Goal: Task Accomplishment & Management: Manage account settings

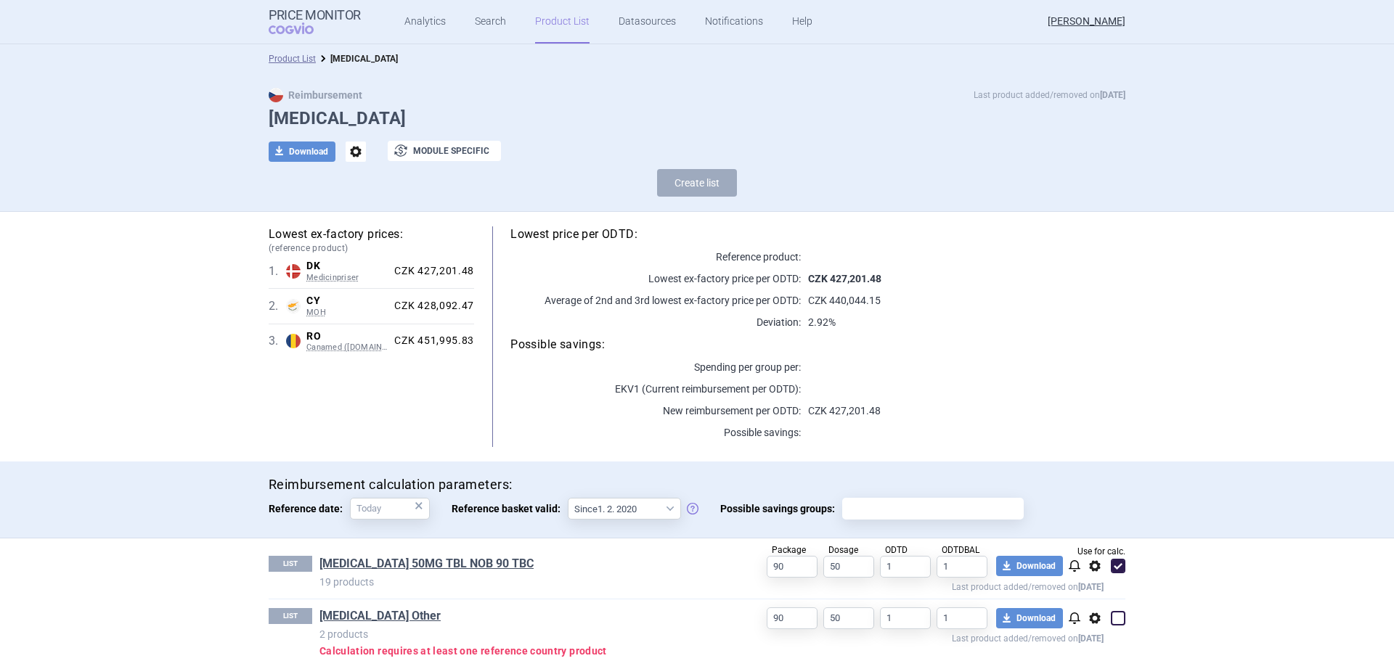
click at [563, 27] on link "Product List" at bounding box center [562, 22] width 54 height 44
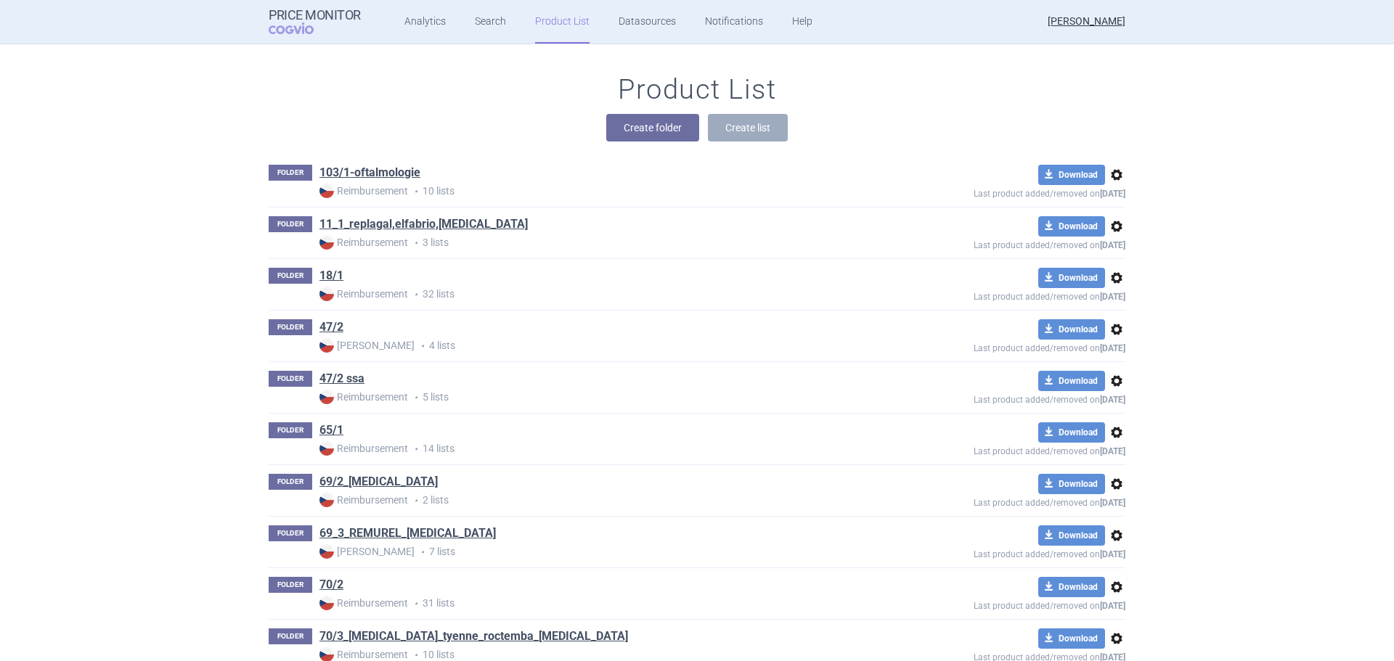
scroll to position [4848, 0]
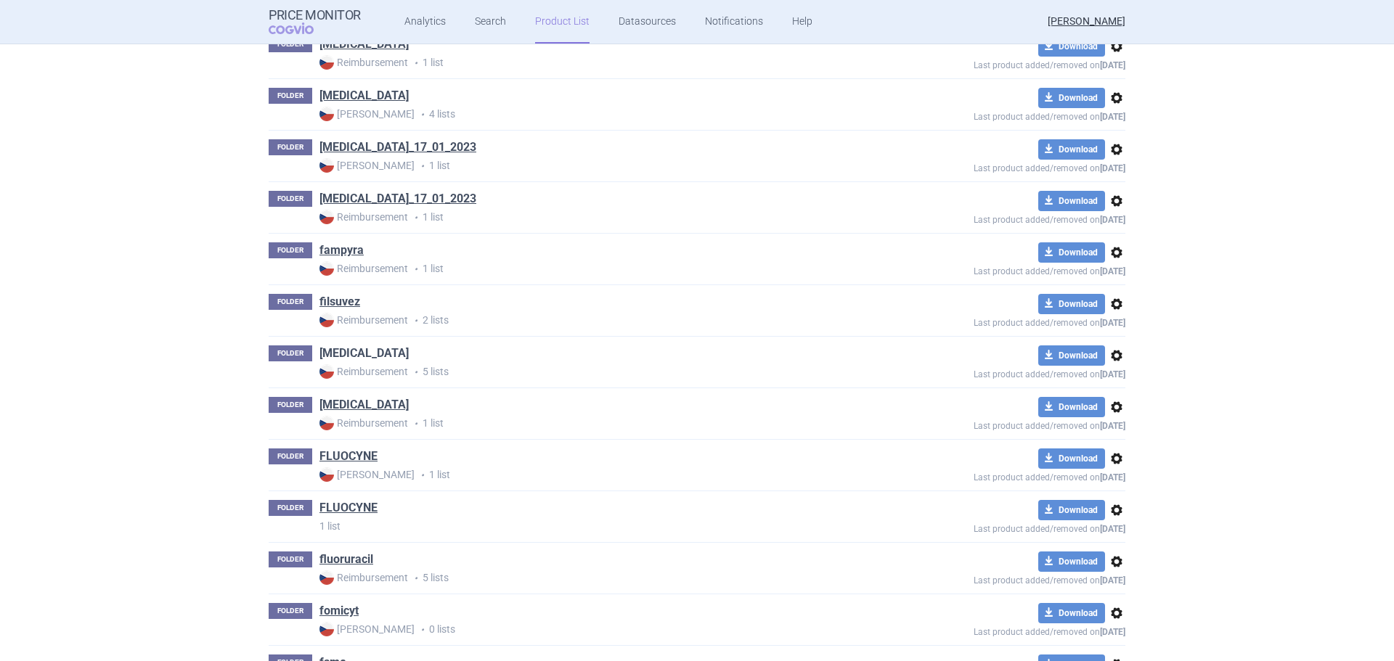
click at [338, 355] on link "[MEDICAL_DATA]" at bounding box center [363, 354] width 89 height 16
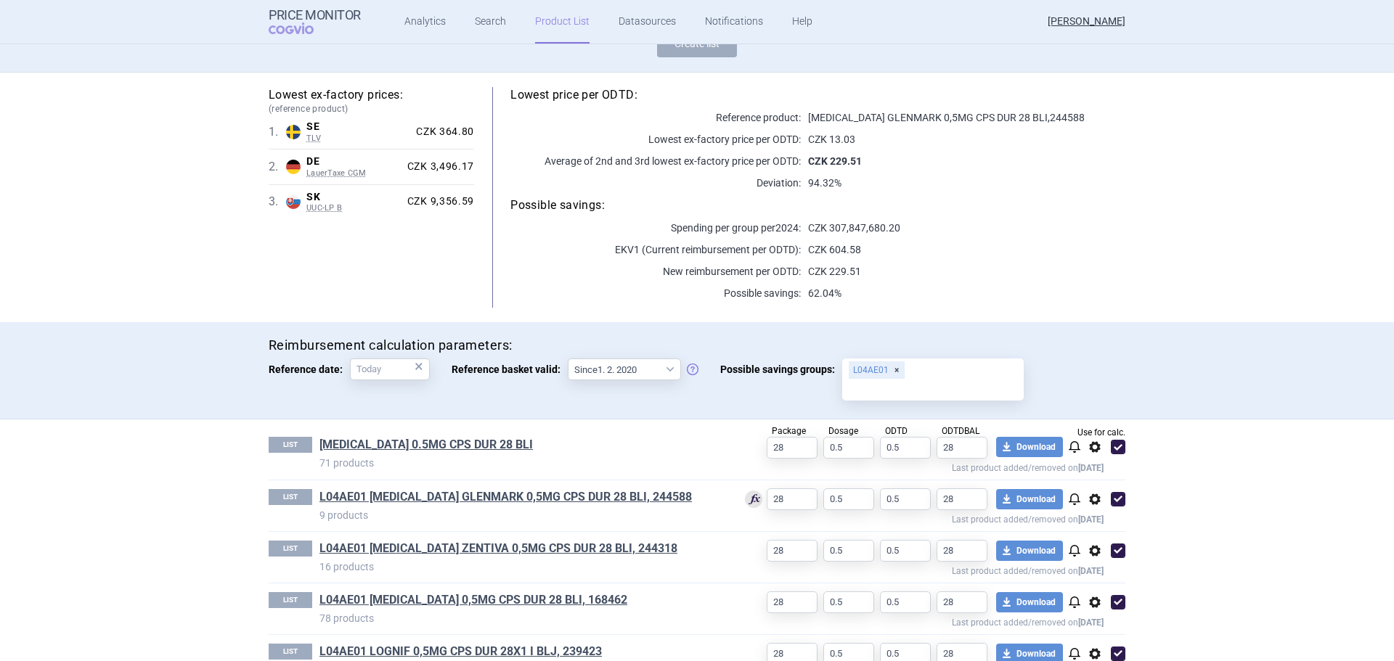
scroll to position [145, 0]
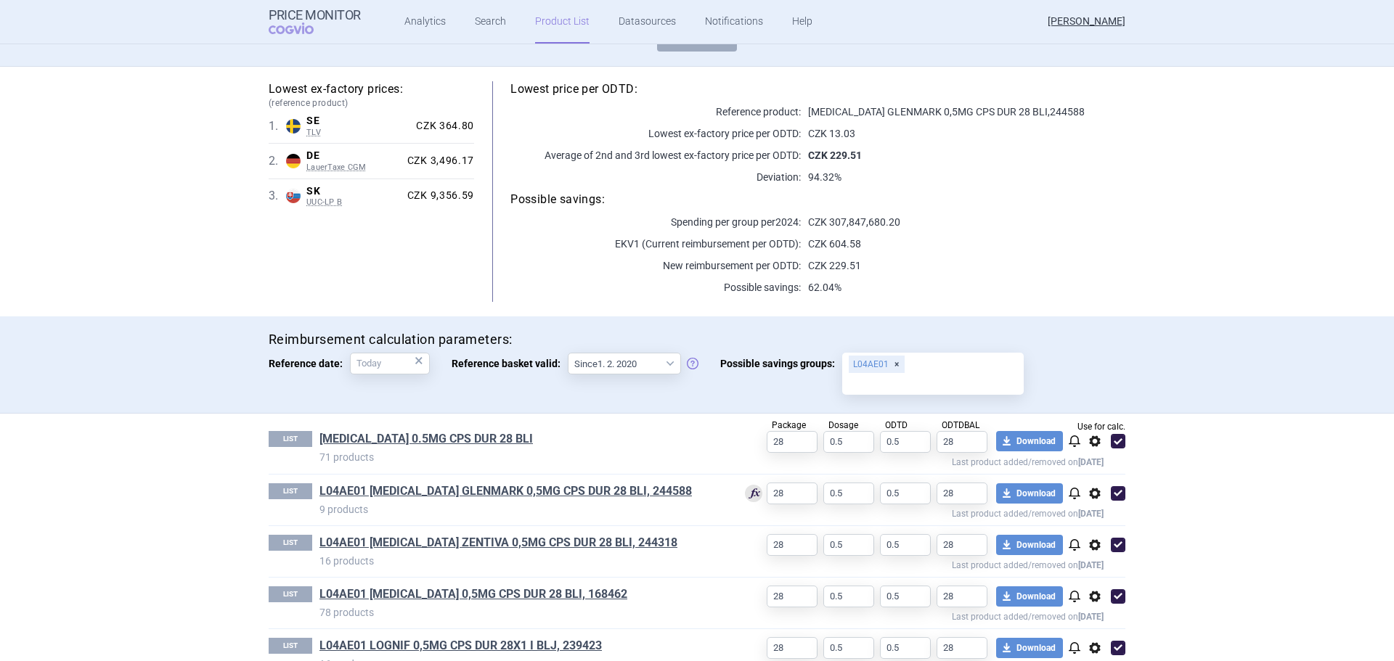
click at [1111, 545] on span at bounding box center [1118, 545] width 15 height 15
checkbox input "false"
click at [622, 491] on link "L04AE01 FINGOLIMOD GLENMARK 0,5MG CPS DUR 28 BLI, 244588" at bounding box center [505, 492] width 372 height 16
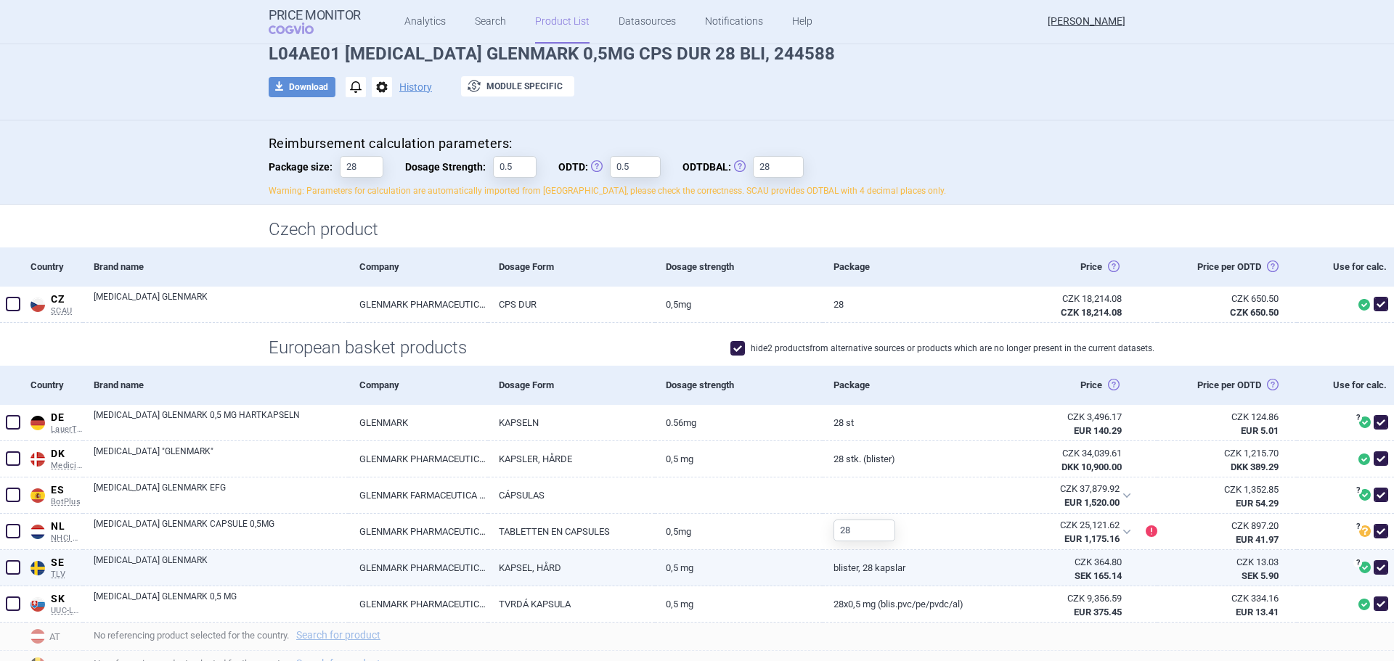
scroll to position [145, 0]
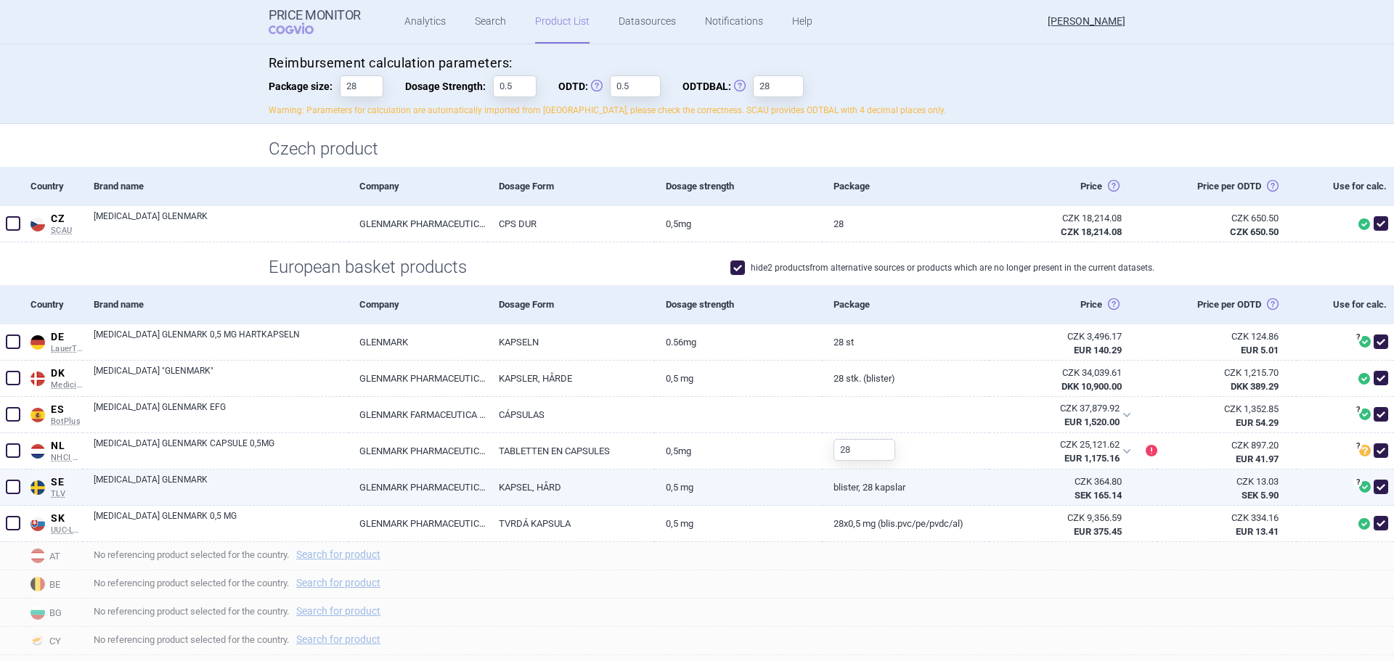
click at [1375, 485] on span at bounding box center [1381, 487] width 15 height 15
checkbox input "false"
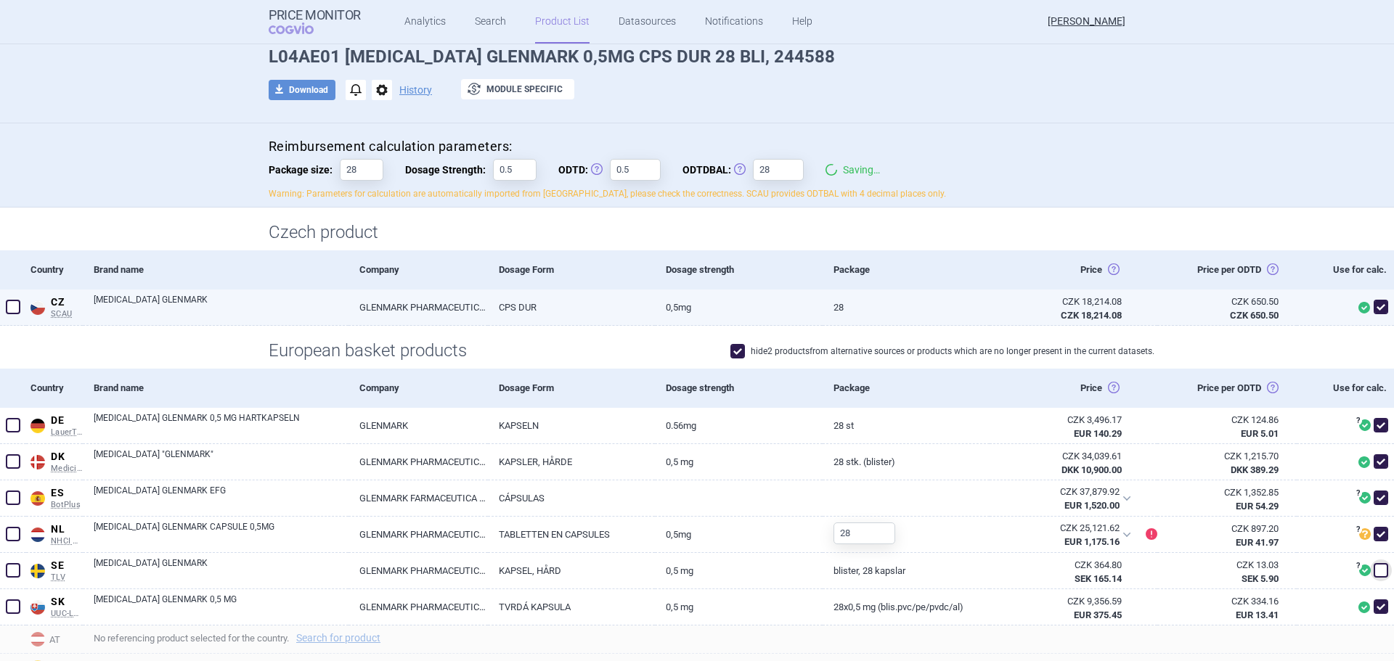
scroll to position [0, 0]
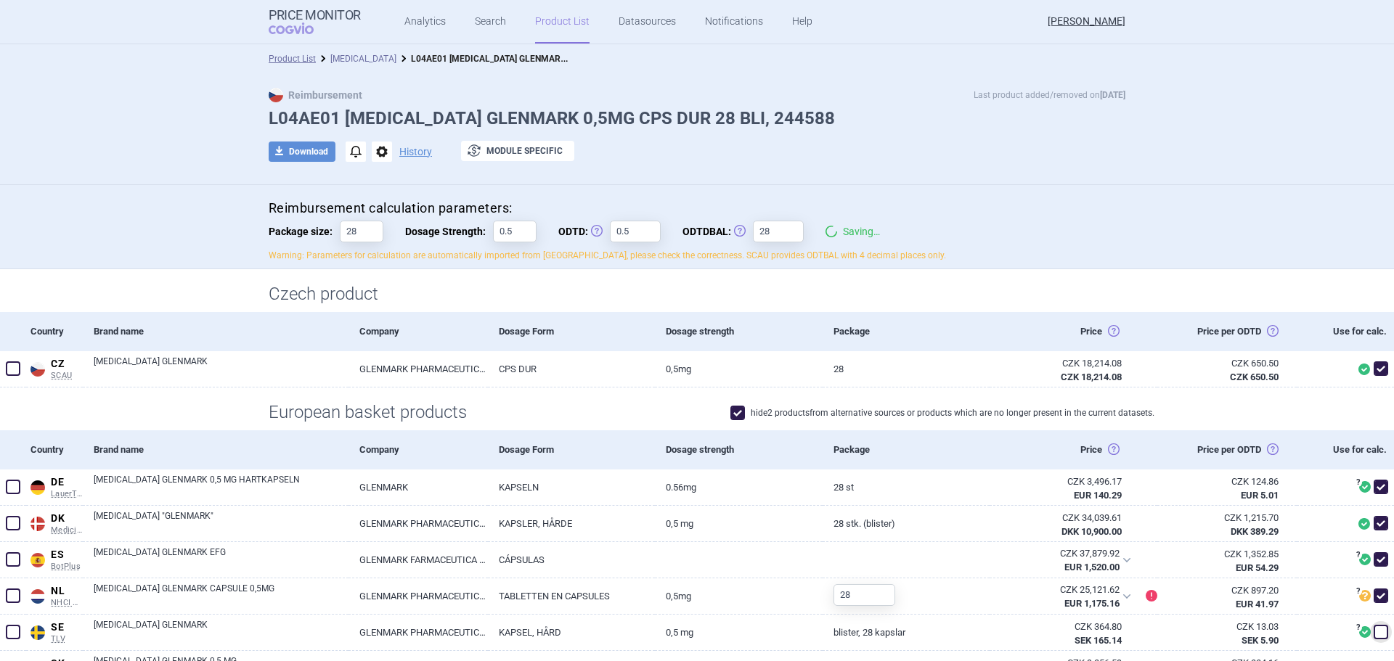
click at [364, 57] on link "[MEDICAL_DATA]" at bounding box center [363, 59] width 66 height 10
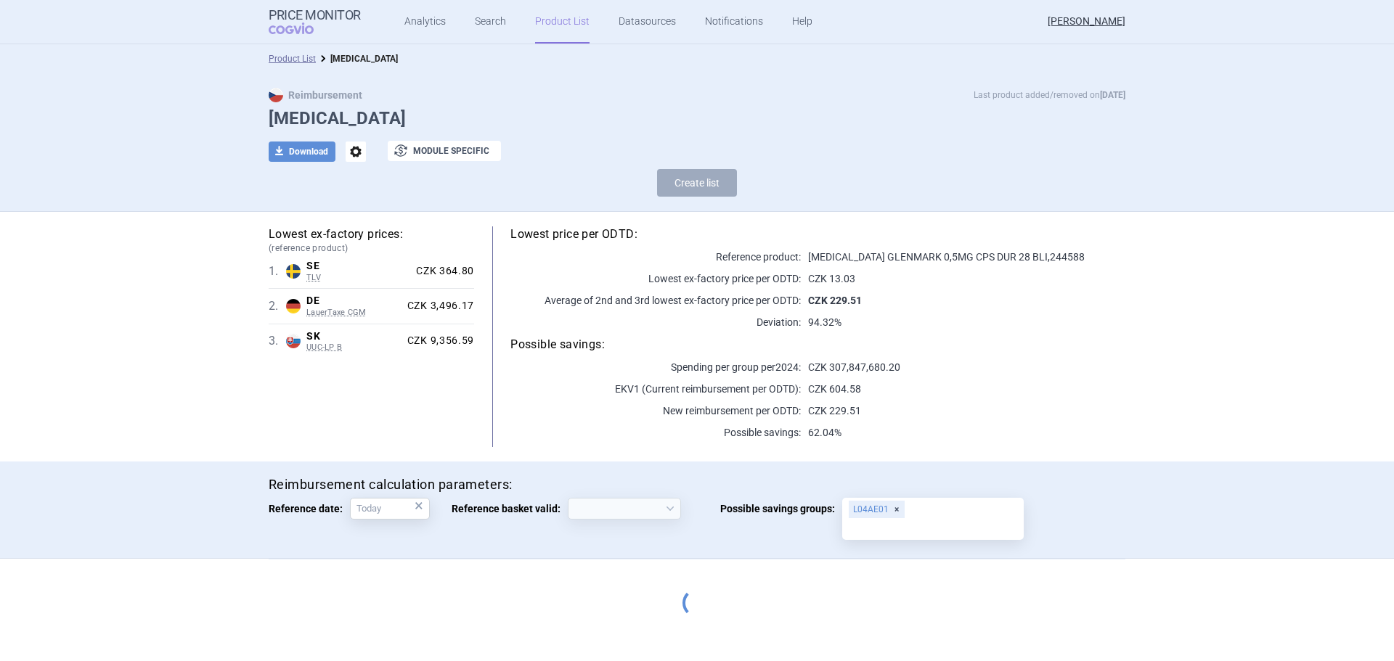
select select "2020-02-01"
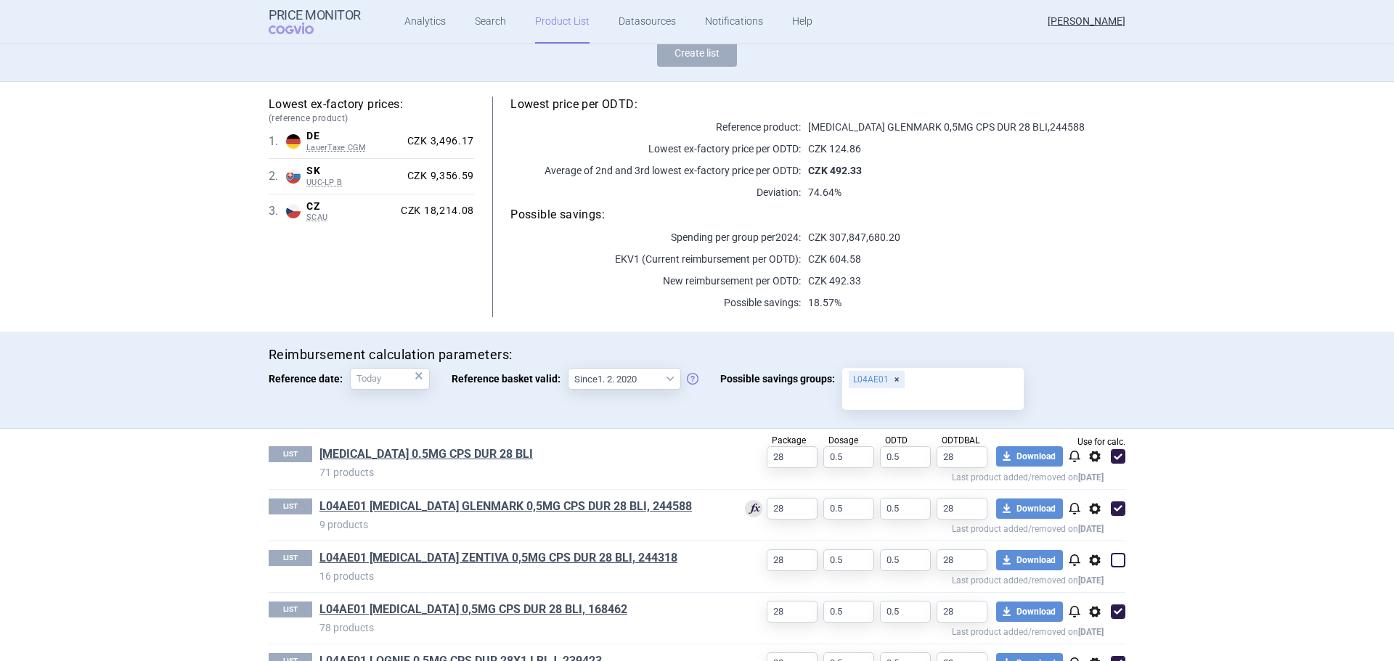
scroll to position [145, 0]
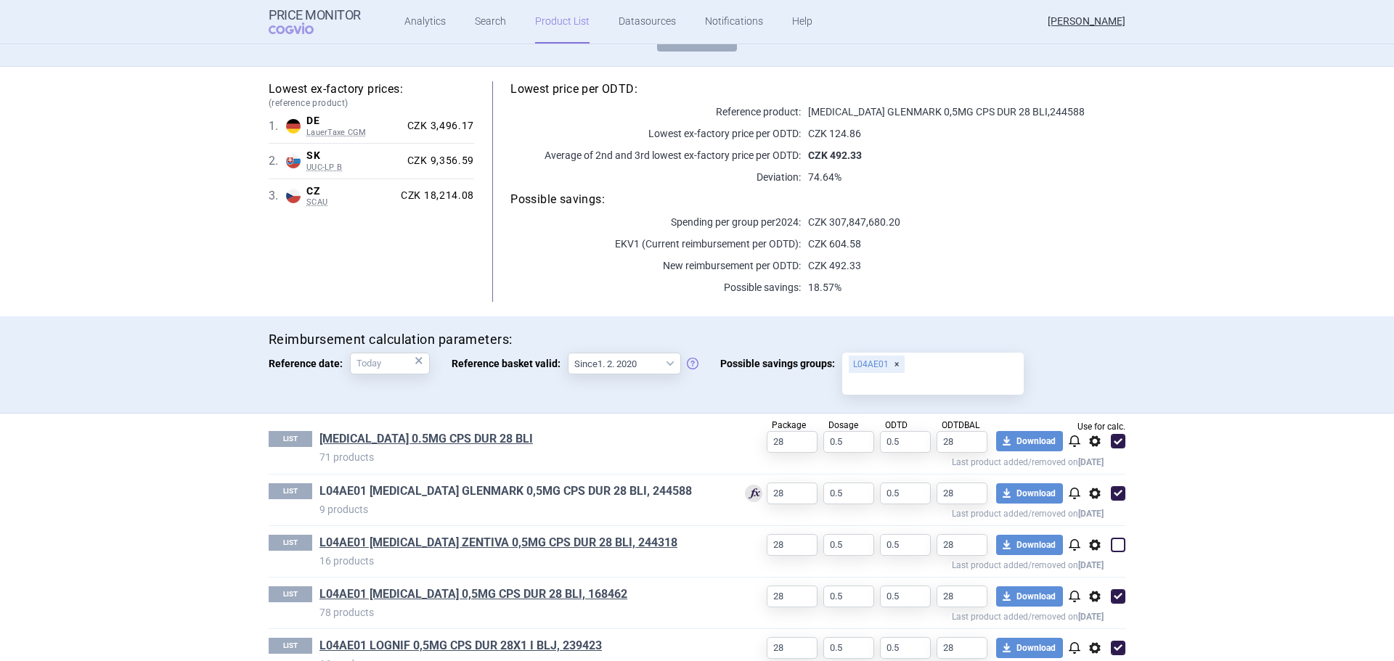
click at [573, 488] on link "L04AE01 FINGOLIMOD GLENMARK 0,5MG CPS DUR 28 BLI, 244588" at bounding box center [505, 492] width 372 height 16
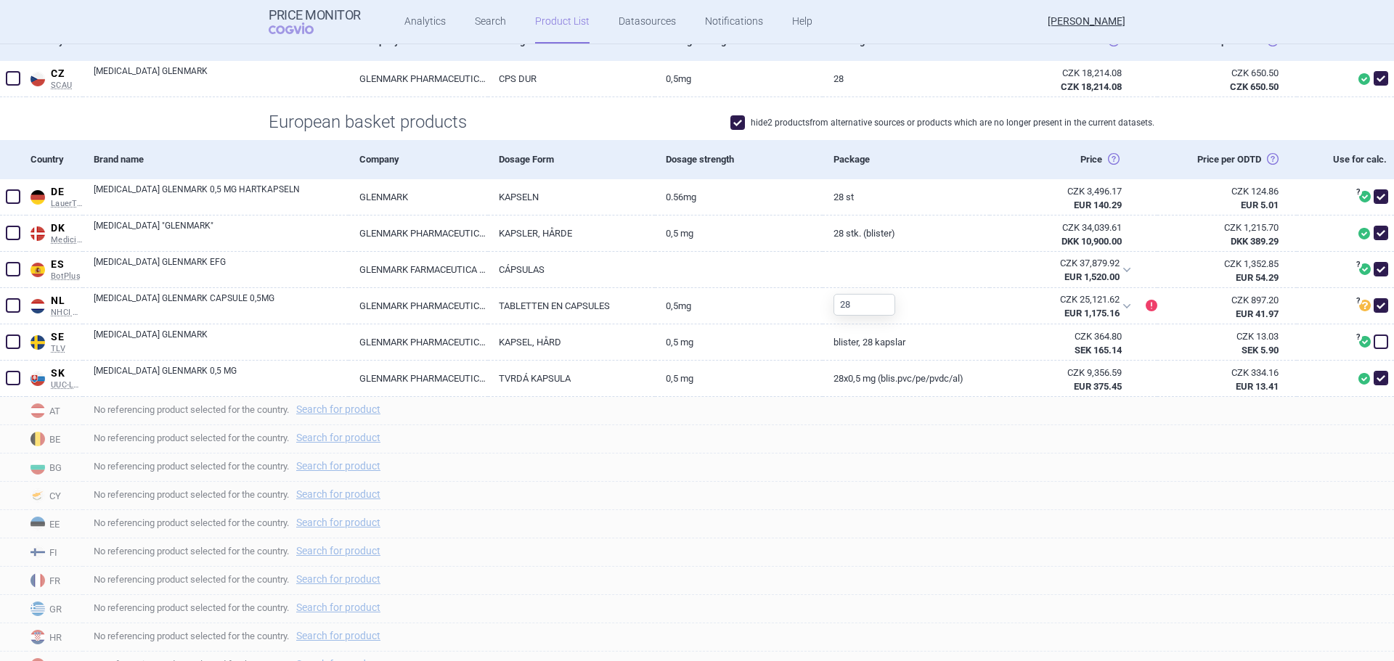
scroll to position [363, 0]
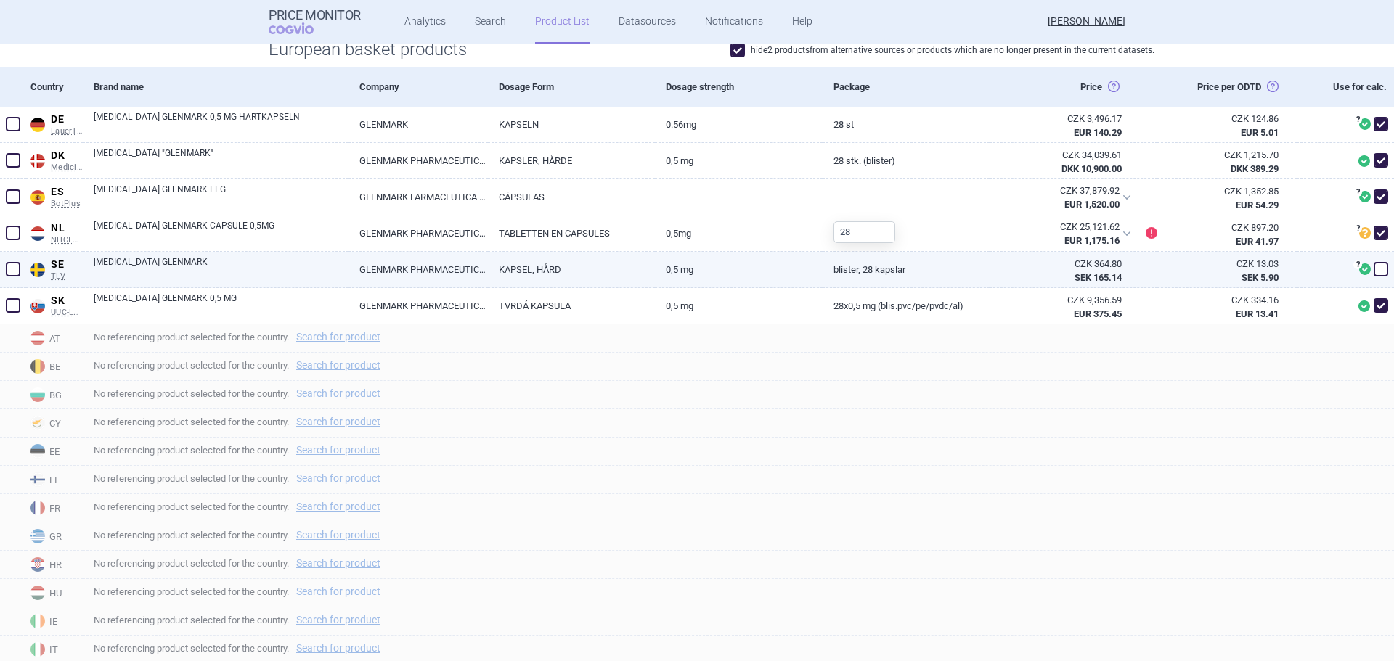
click at [1374, 268] on span at bounding box center [1381, 269] width 15 height 15
checkbox input "true"
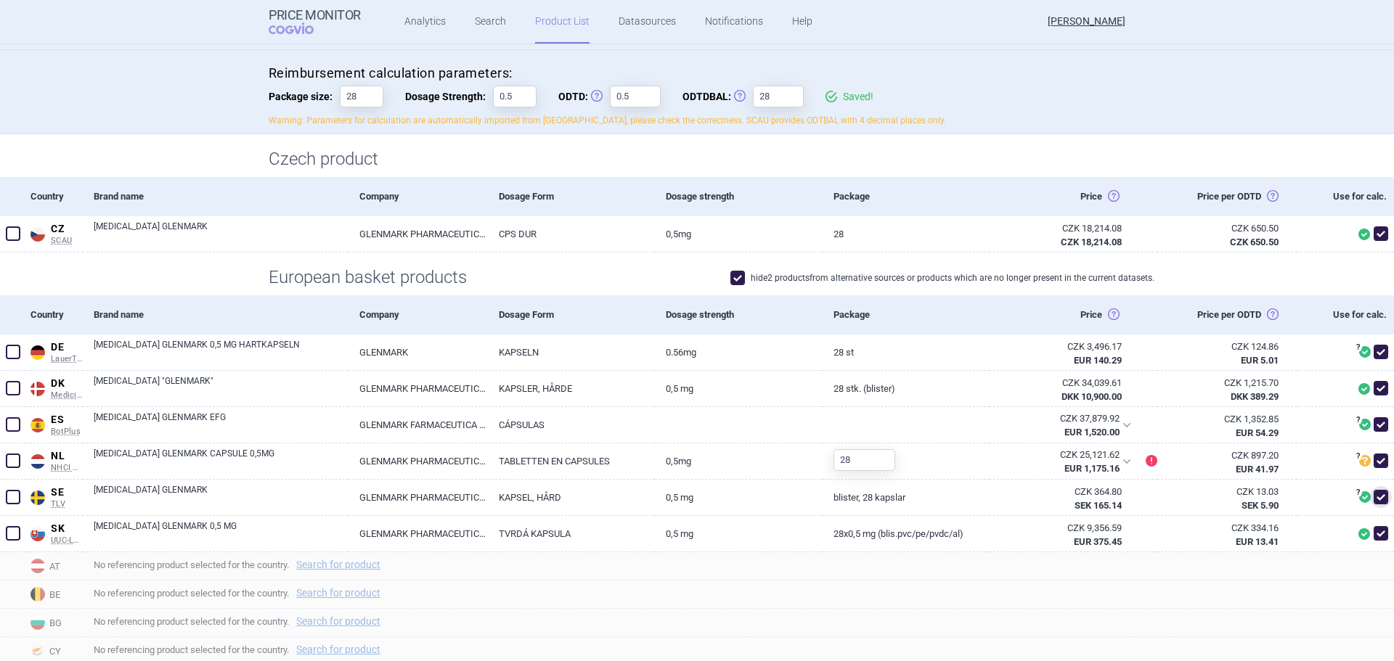
scroll to position [0, 0]
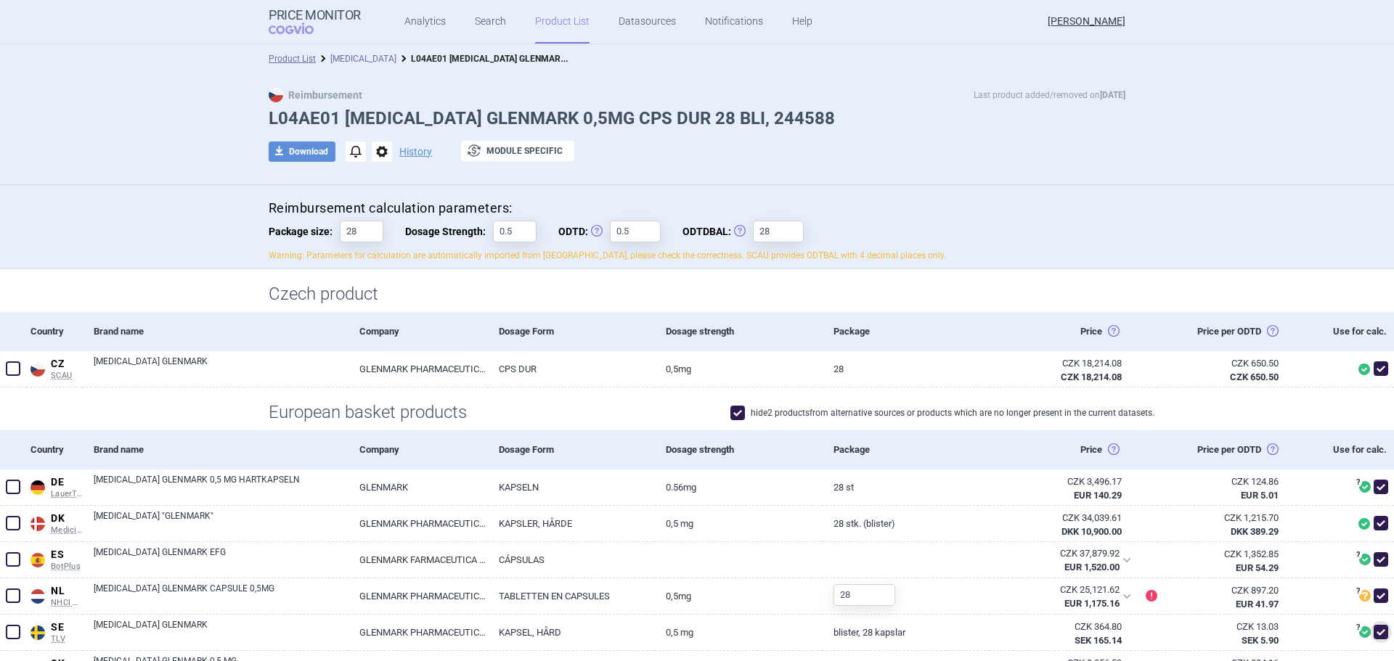
click at [351, 57] on link "[MEDICAL_DATA]" at bounding box center [363, 59] width 66 height 10
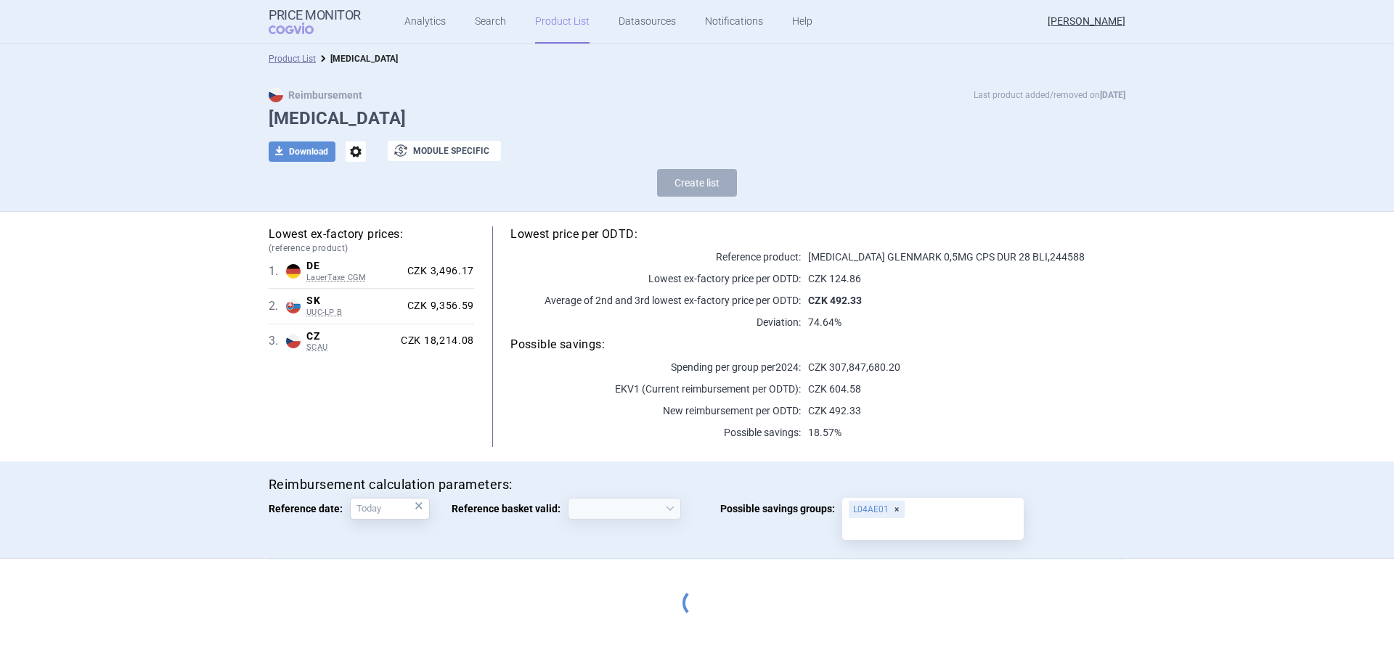
select select "2020-02-01"
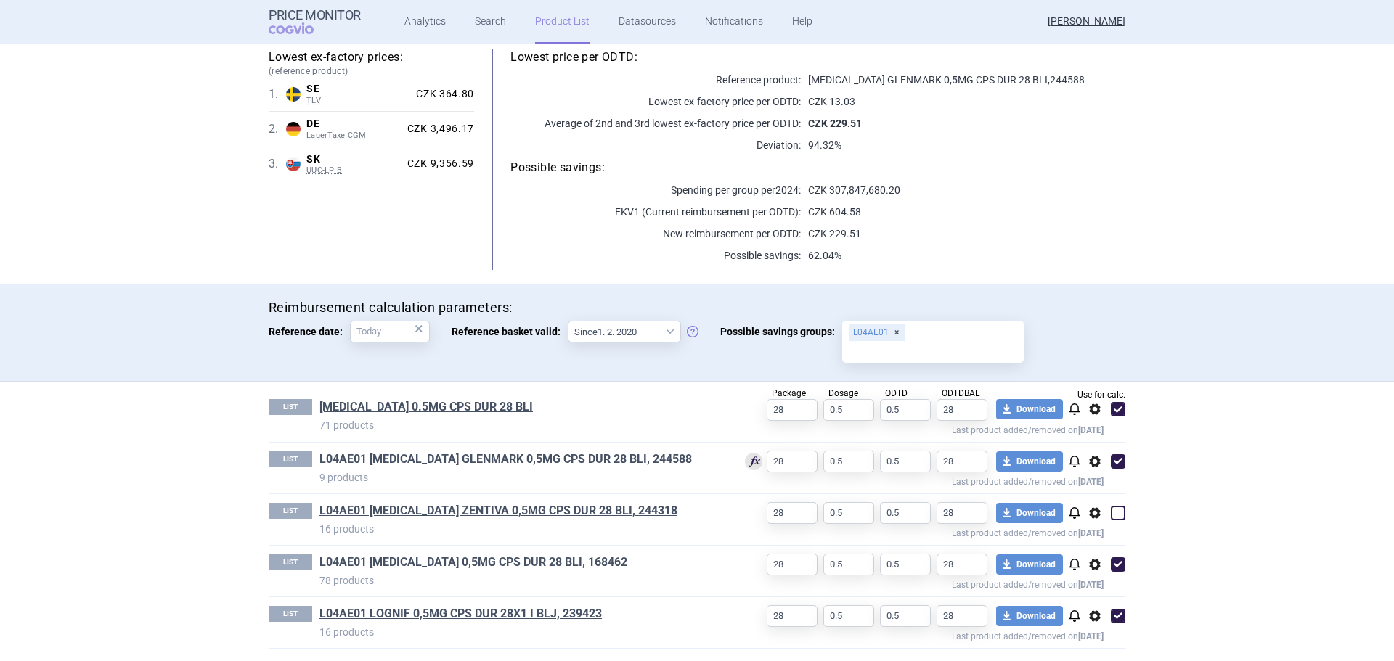
scroll to position [179, 0]
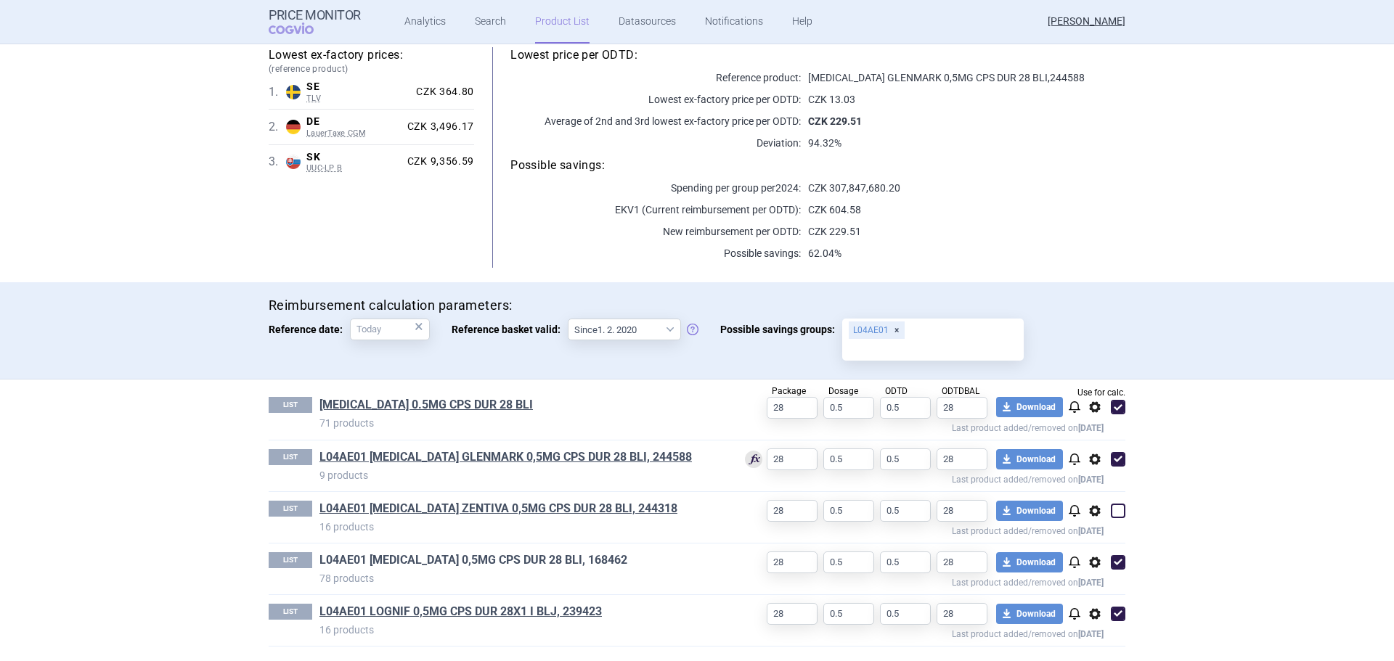
click at [444, 563] on link "L04AE01 GILENYA 0,5MG CPS DUR 28 BLI, 168462" at bounding box center [473, 561] width 308 height 16
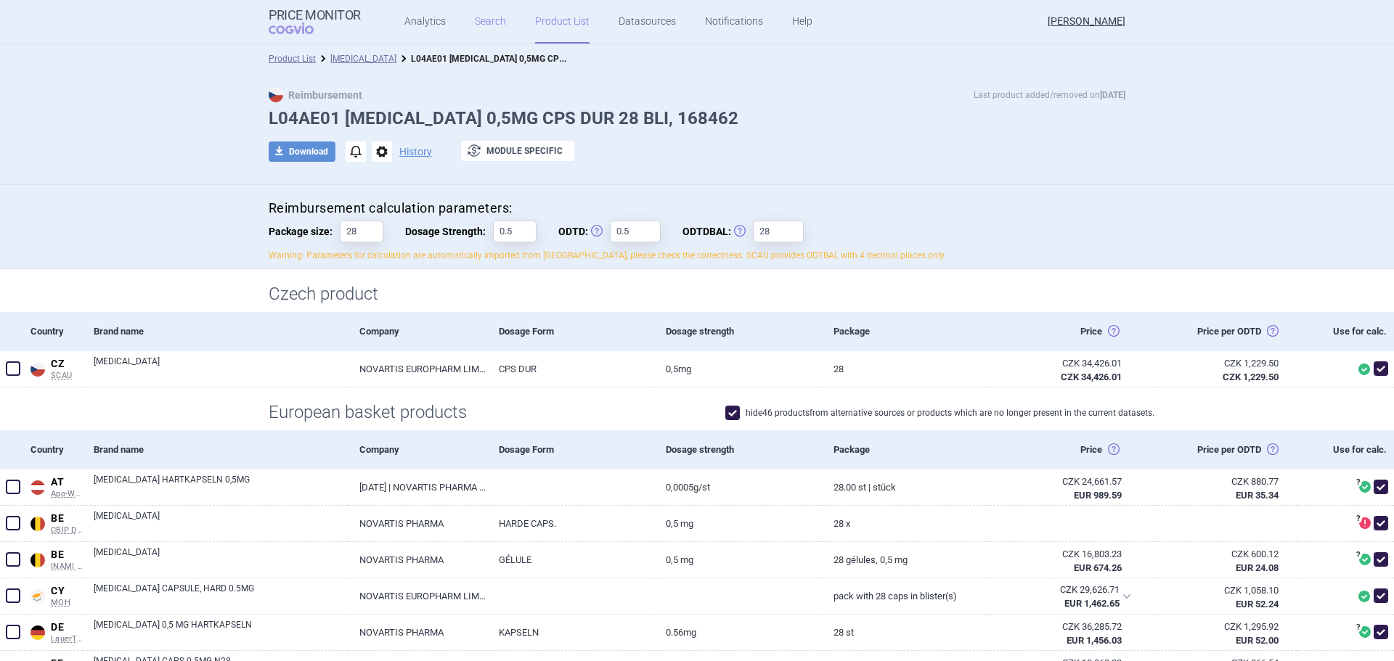
click at [494, 26] on link "Search" at bounding box center [490, 22] width 31 height 44
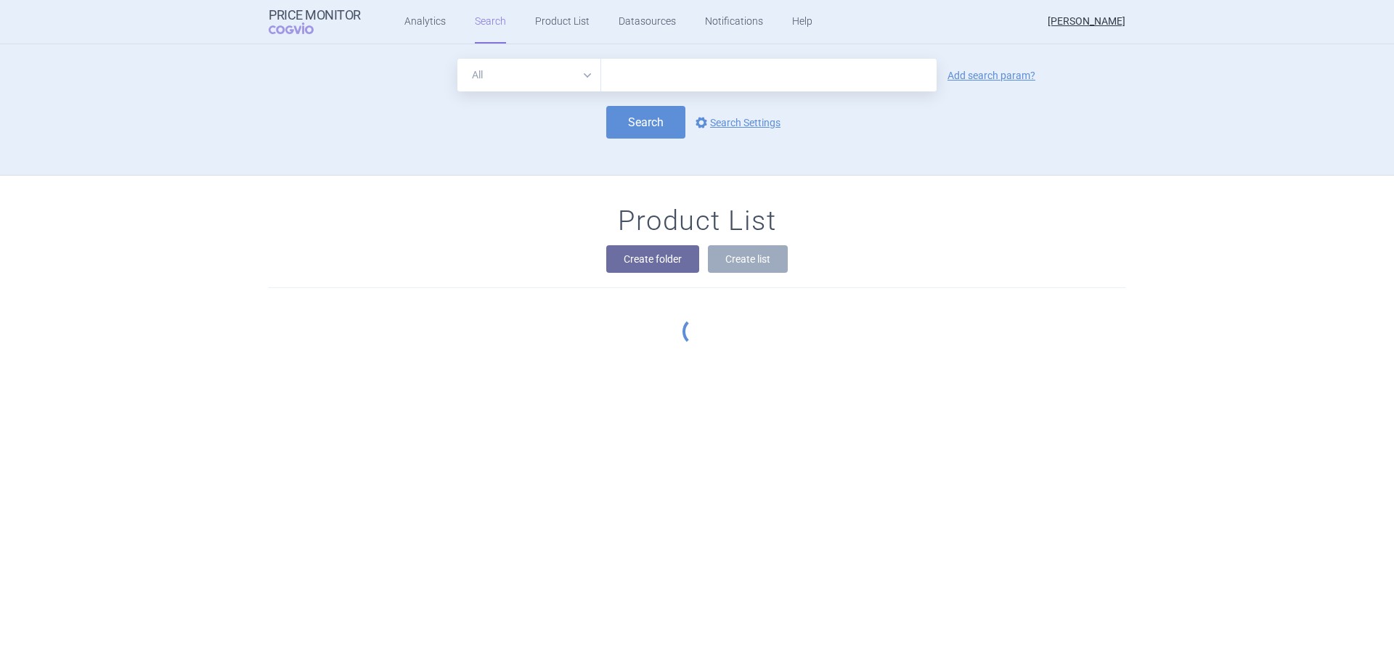
click at [519, 73] on select "All Brand Name ATC Company Active Substance Country Newer than" at bounding box center [529, 75] width 144 height 33
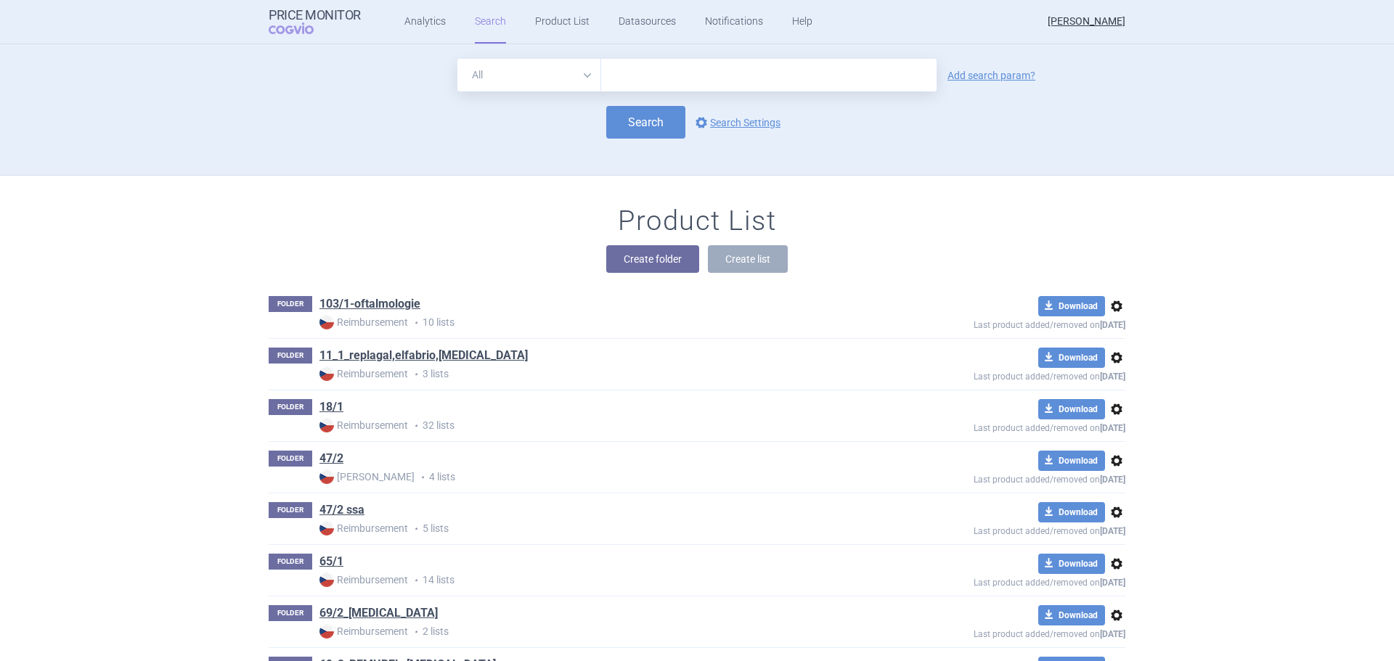
select select "atc"
click at [457, 59] on select "All Brand Name ATC Company Active Substance Country Newer than" at bounding box center [529, 75] width 144 height 33
drag, startPoint x: 661, startPoint y: 57, endPoint x: 664, endPoint y: 77, distance: 19.8
click at [661, 59] on div "All Brand Name ATC Company Active Substance Country Newer than Add search param…" at bounding box center [697, 109] width 1394 height 131
click at [664, 77] on input "text" at bounding box center [768, 75] width 335 height 33
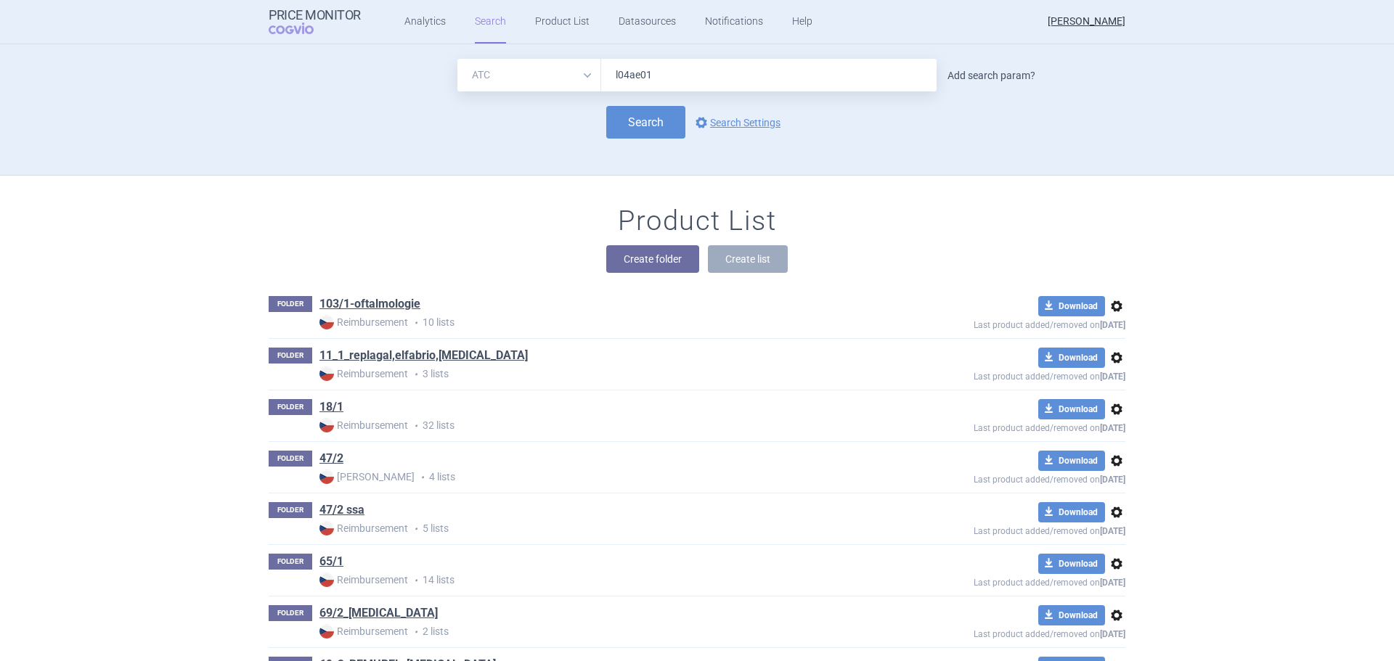
type input "l04ae01"
drag, startPoint x: 1003, startPoint y: 78, endPoint x: 984, endPoint y: 77, distance: 18.9
click at [1003, 75] on link "Add search param?" at bounding box center [991, 75] width 88 height 10
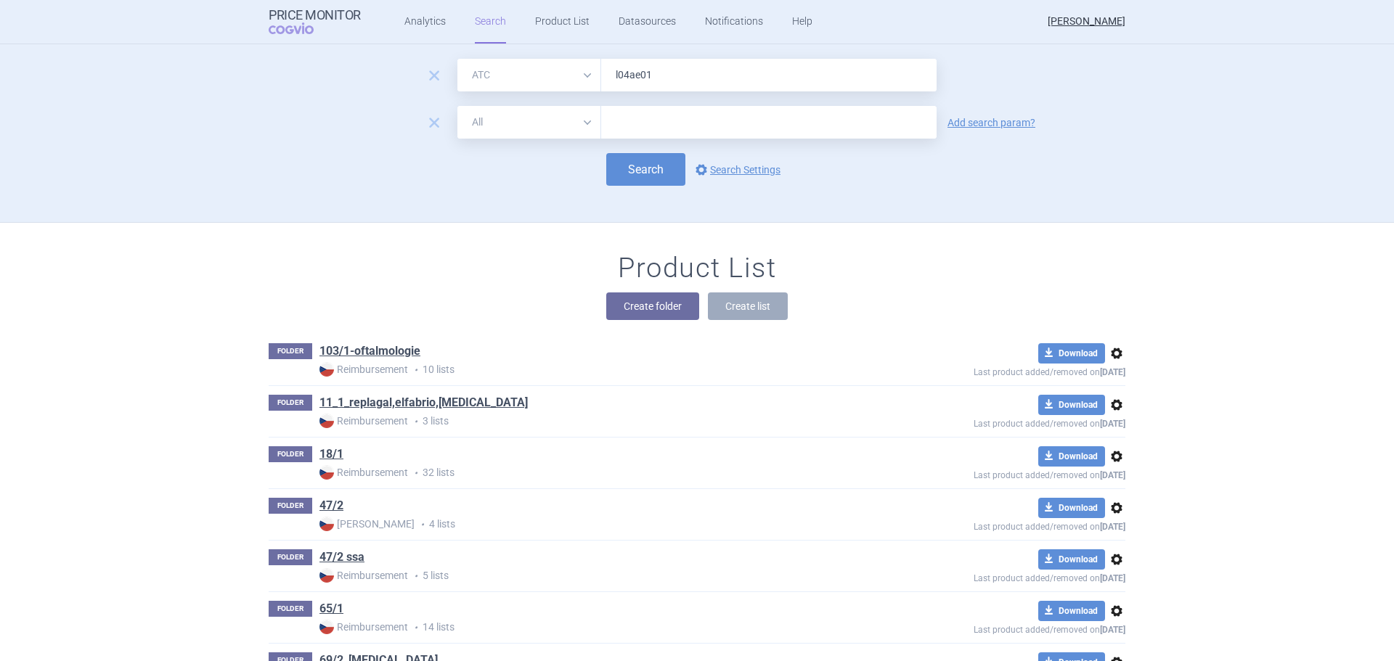
click at [492, 113] on select "All Brand Name ATC Company Active Substance Country Newer than" at bounding box center [529, 122] width 144 height 33
select select "mah"
click at [457, 106] on select "All Brand Name ATC Company Active Substance Country Newer than" at bounding box center [529, 122] width 144 height 33
click at [621, 115] on input "text" at bounding box center [768, 122] width 335 height 33
type input "novartis"
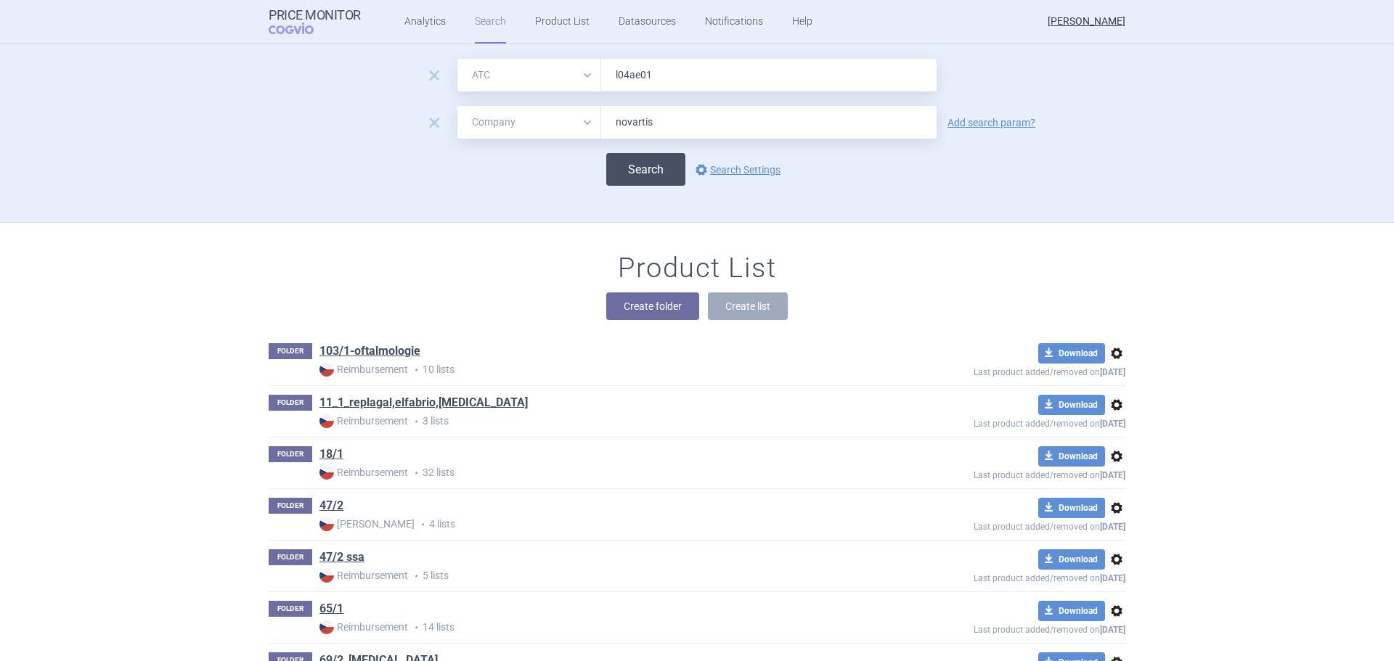
click at [653, 166] on button "Search" at bounding box center [645, 169] width 79 height 33
select select "atc"
select select "mah"
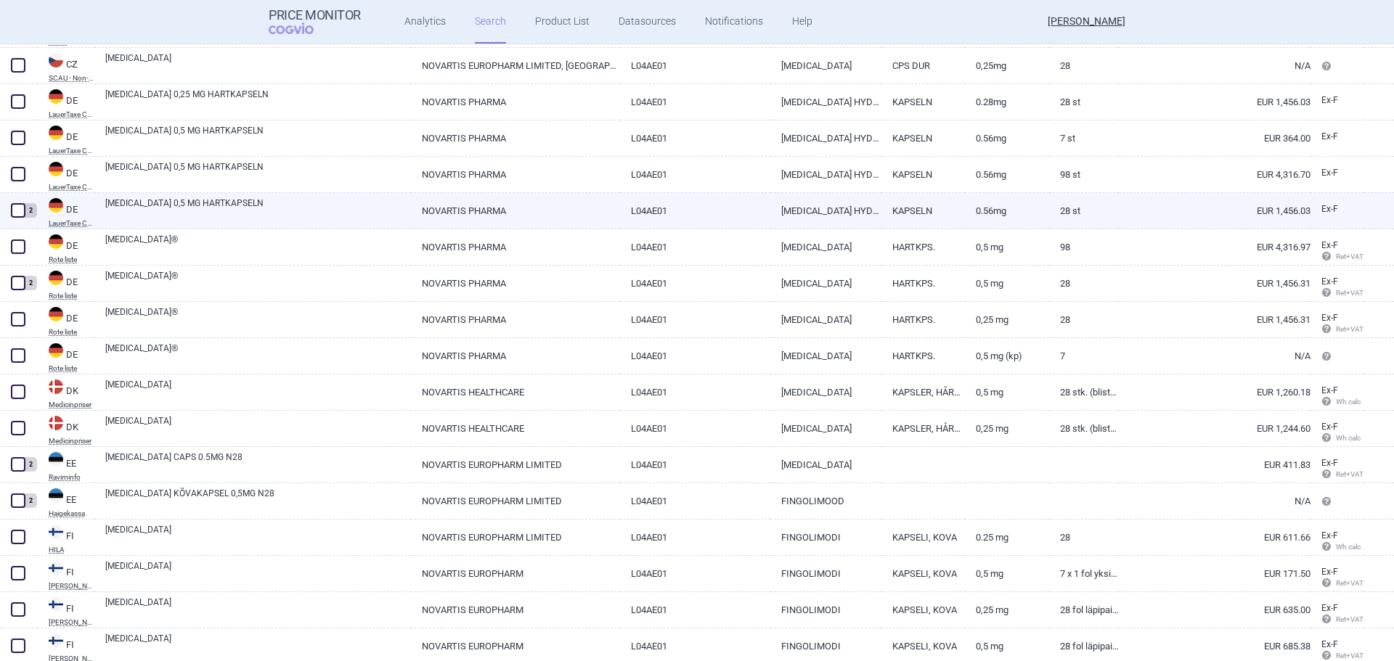
scroll to position [508, 0]
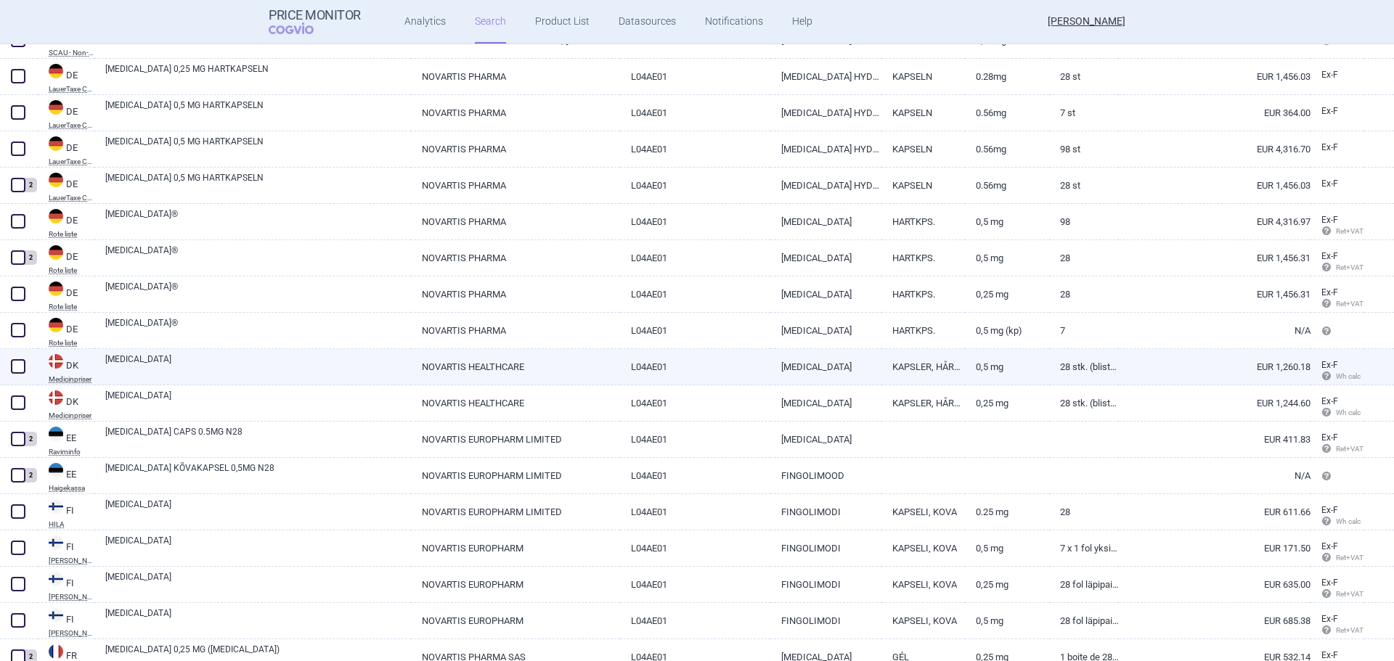
click at [20, 365] on span at bounding box center [18, 366] width 15 height 15
checkbox input "true"
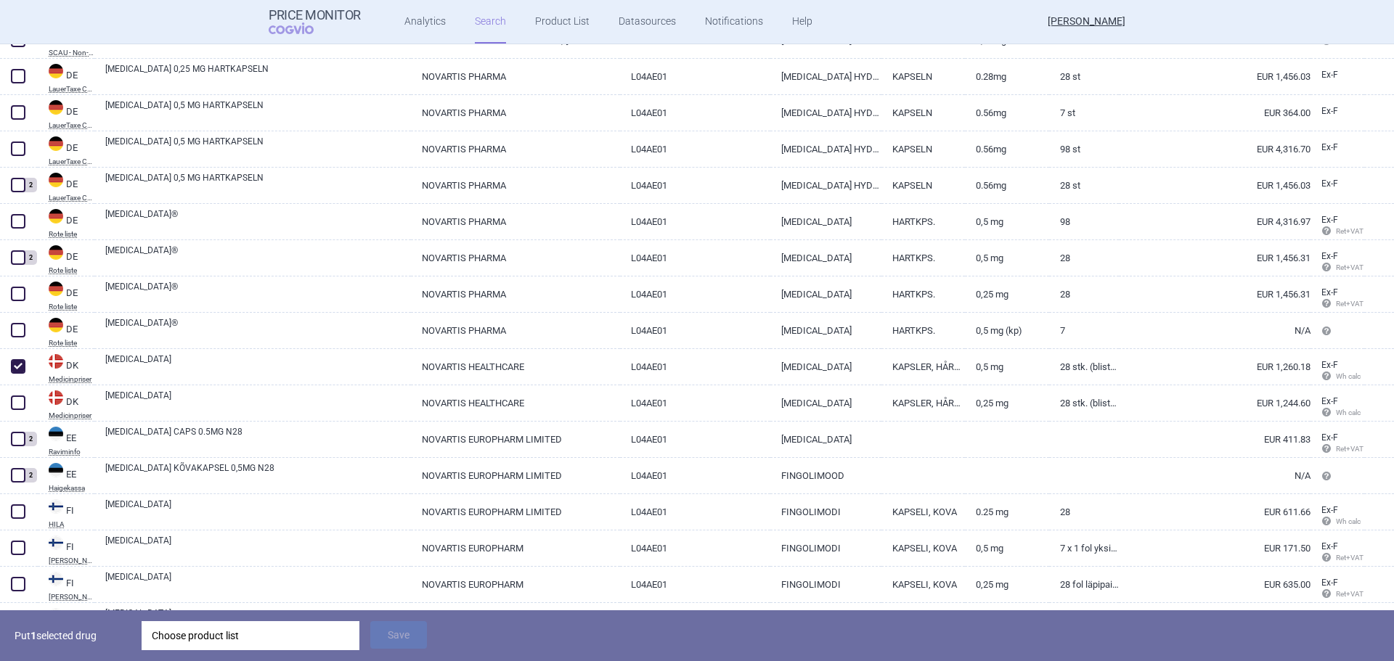
click at [249, 629] on div "Choose product list" at bounding box center [250, 635] width 197 height 29
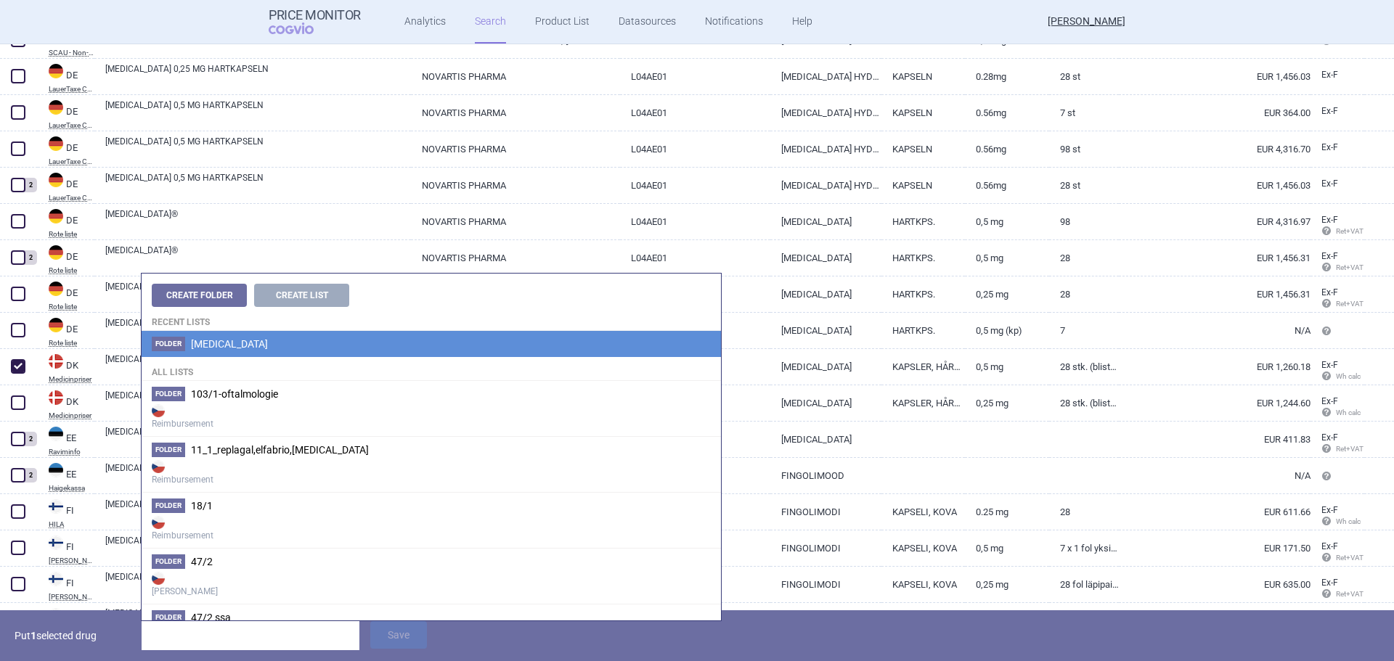
click at [214, 342] on span "[MEDICAL_DATA]" at bounding box center [229, 344] width 77 height 12
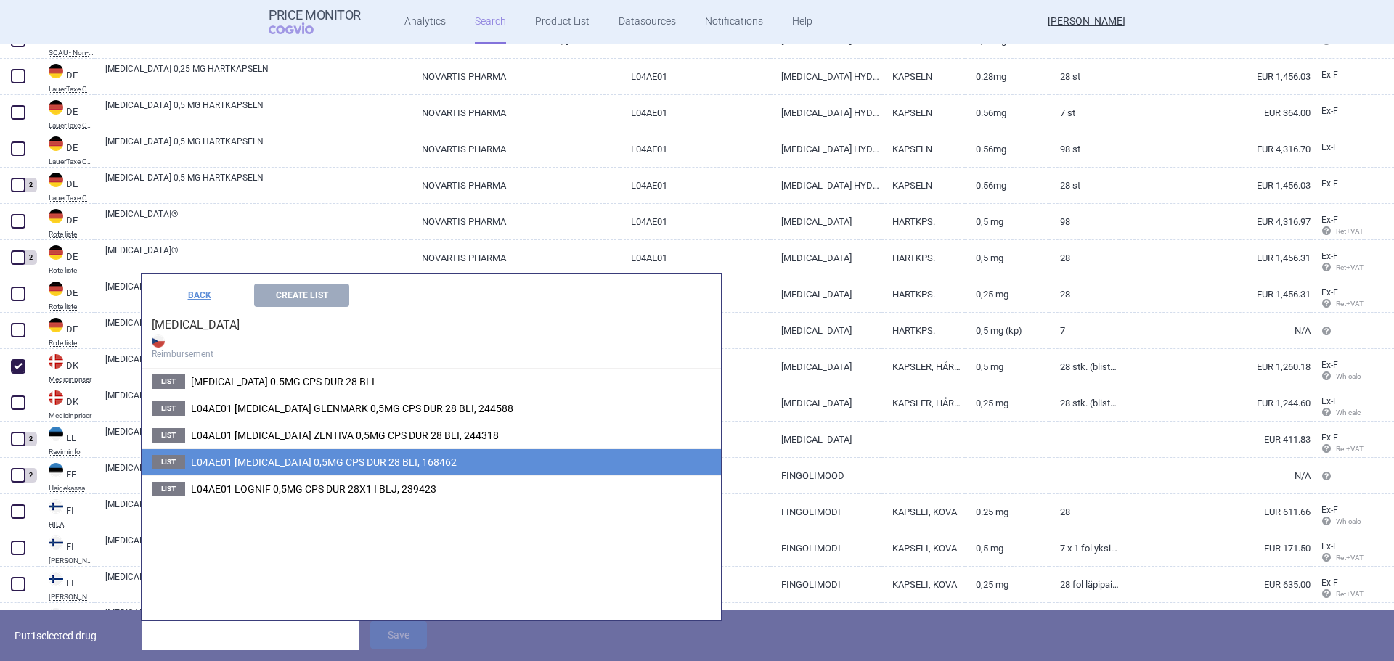
click at [328, 465] on span "L04AE01 GILENYA 0,5MG CPS DUR 28 BLI, 168462" at bounding box center [324, 463] width 266 height 12
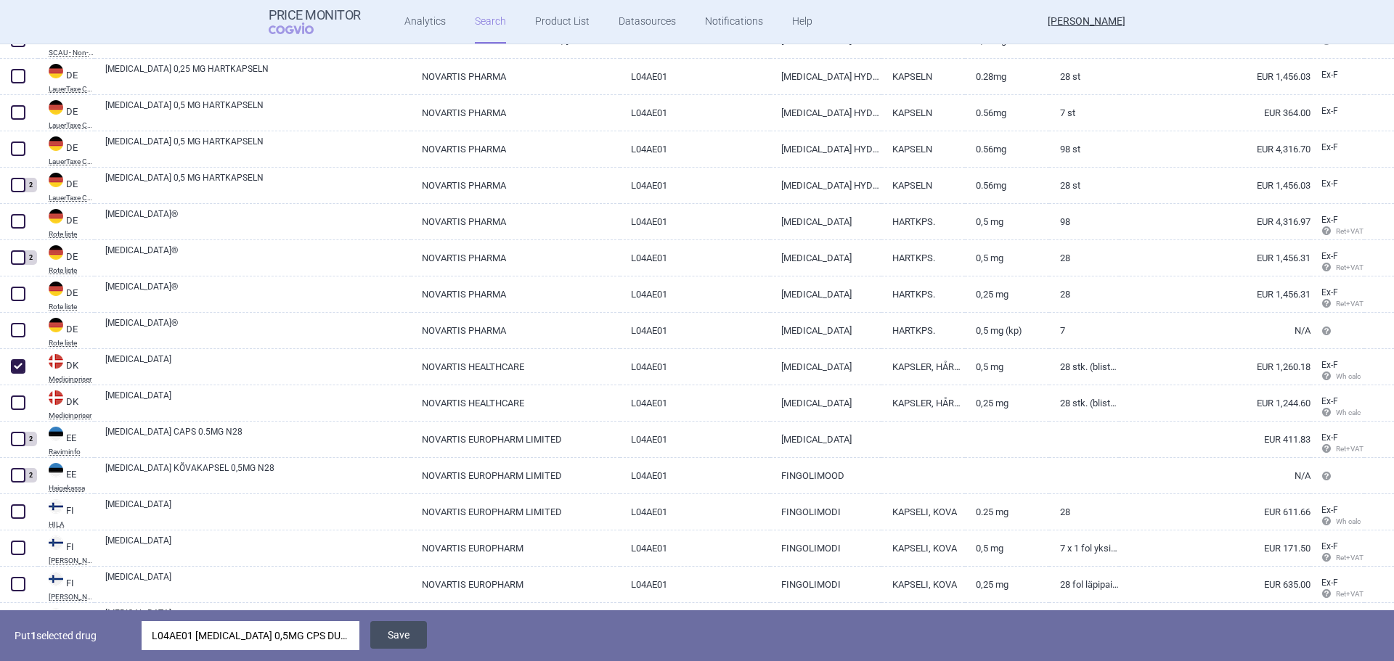
click at [391, 635] on button "Save" at bounding box center [398, 635] width 57 height 28
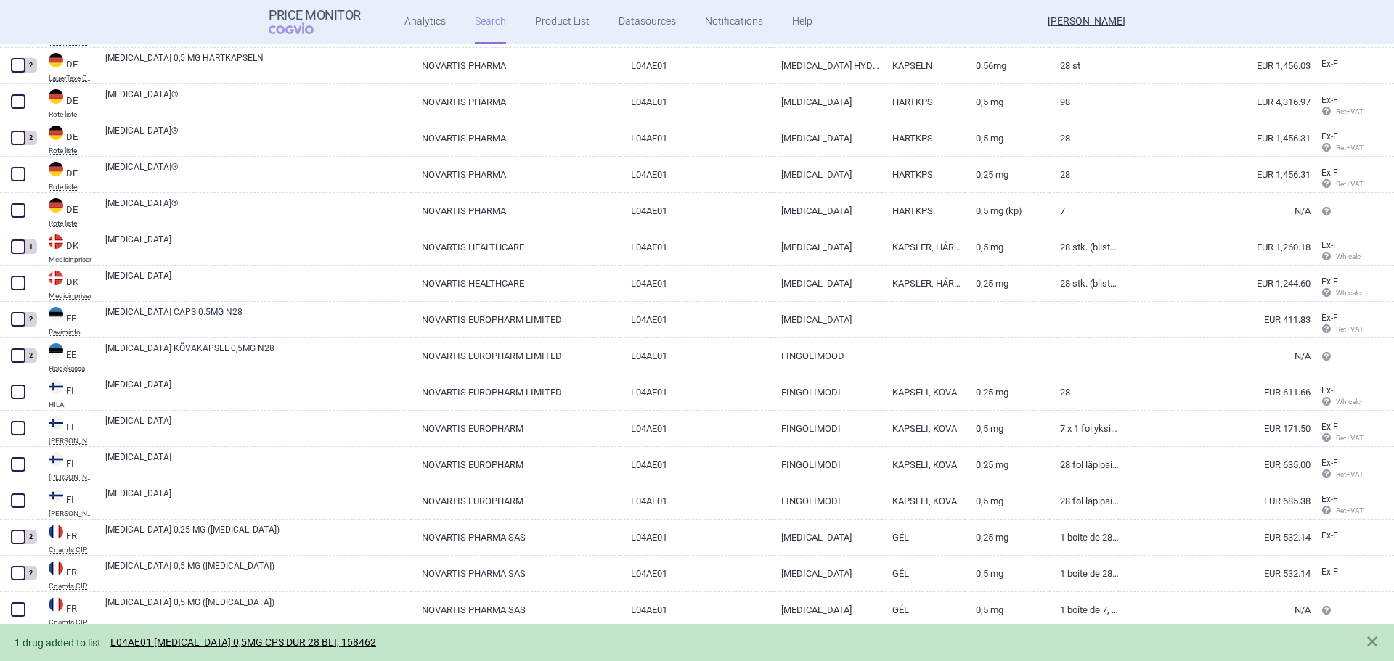
scroll to position [653, 0]
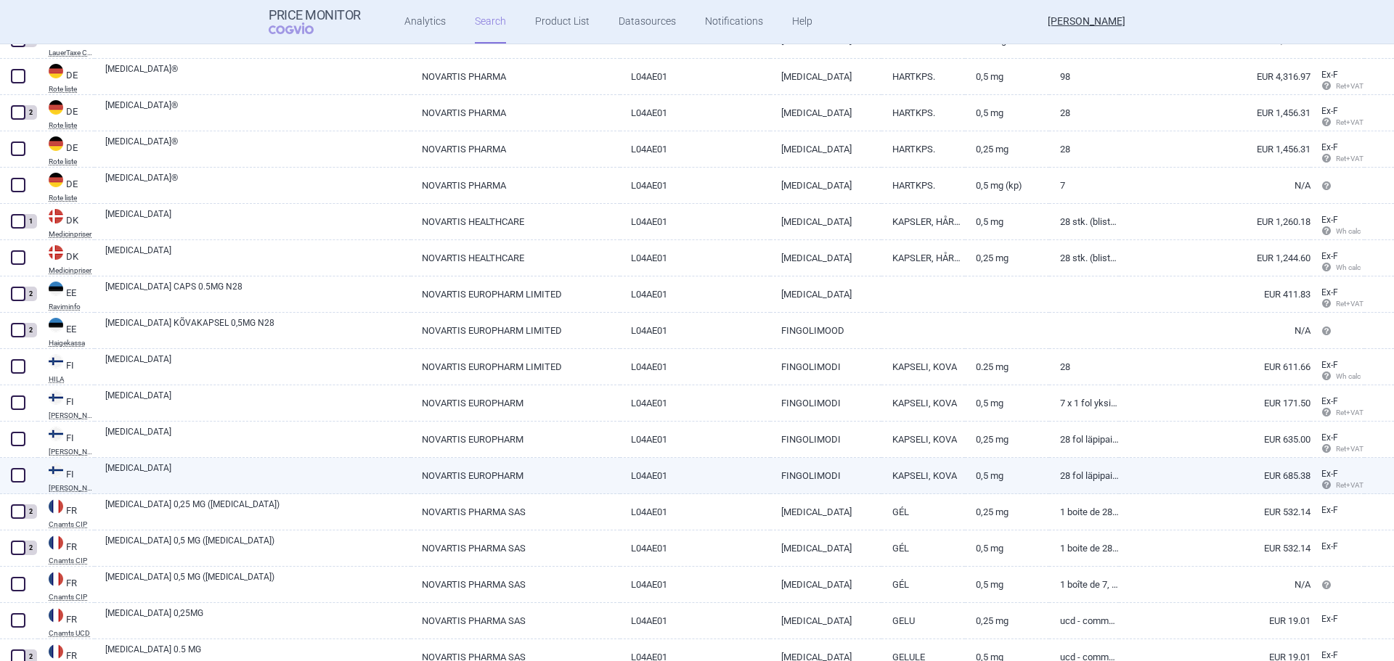
click at [12, 475] on span at bounding box center [18, 475] width 15 height 15
checkbox input "true"
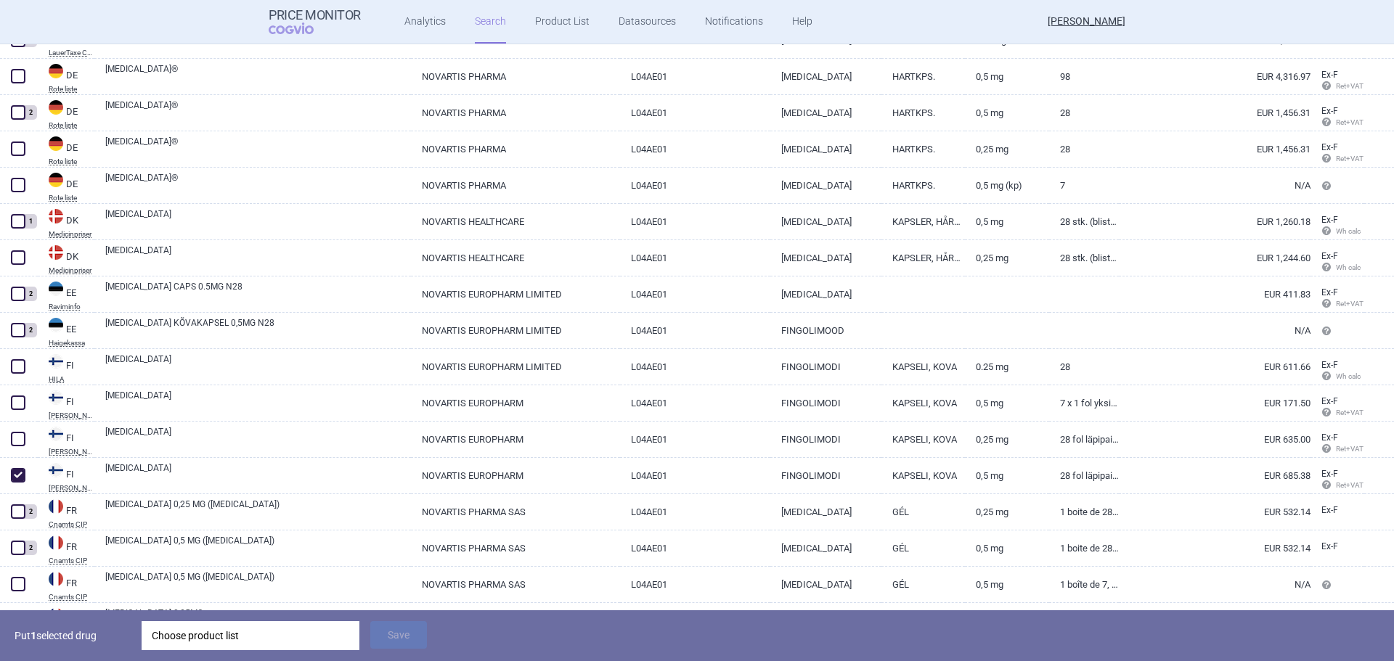
click at [203, 635] on div "Choose product list" at bounding box center [250, 635] width 197 height 29
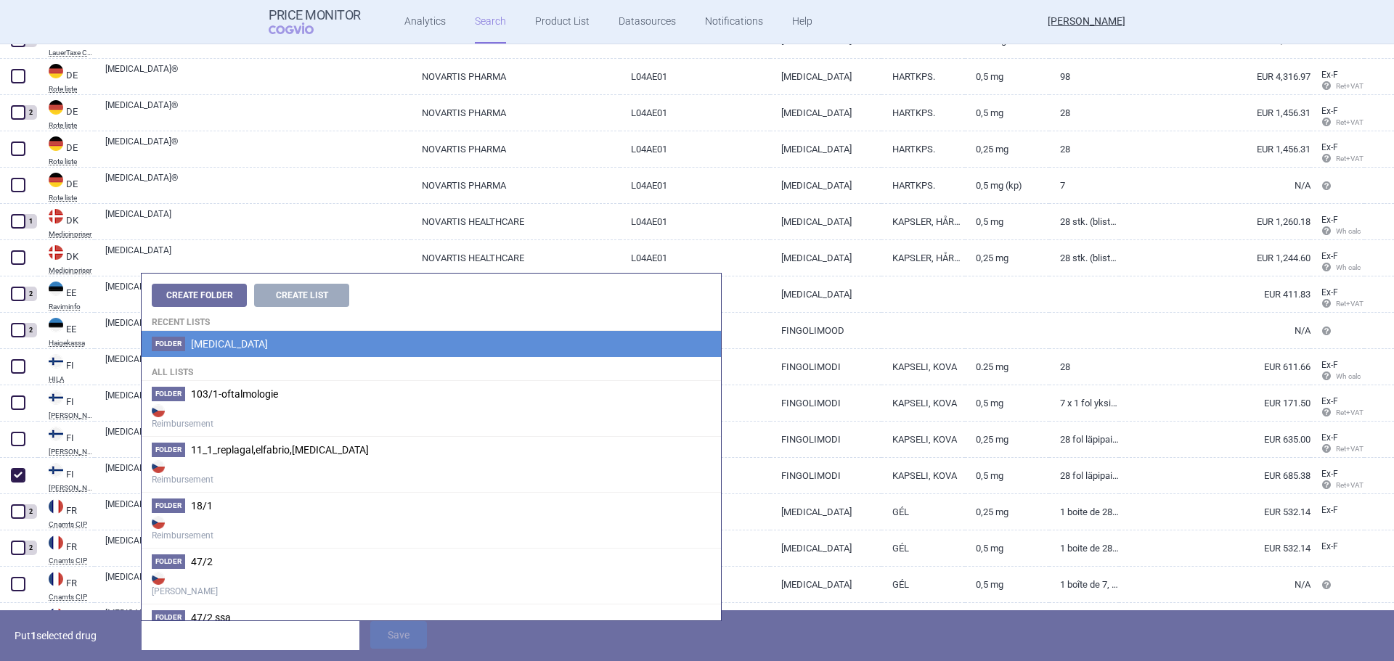
click at [245, 350] on li "Folder FINGOLIMOD" at bounding box center [431, 344] width 579 height 26
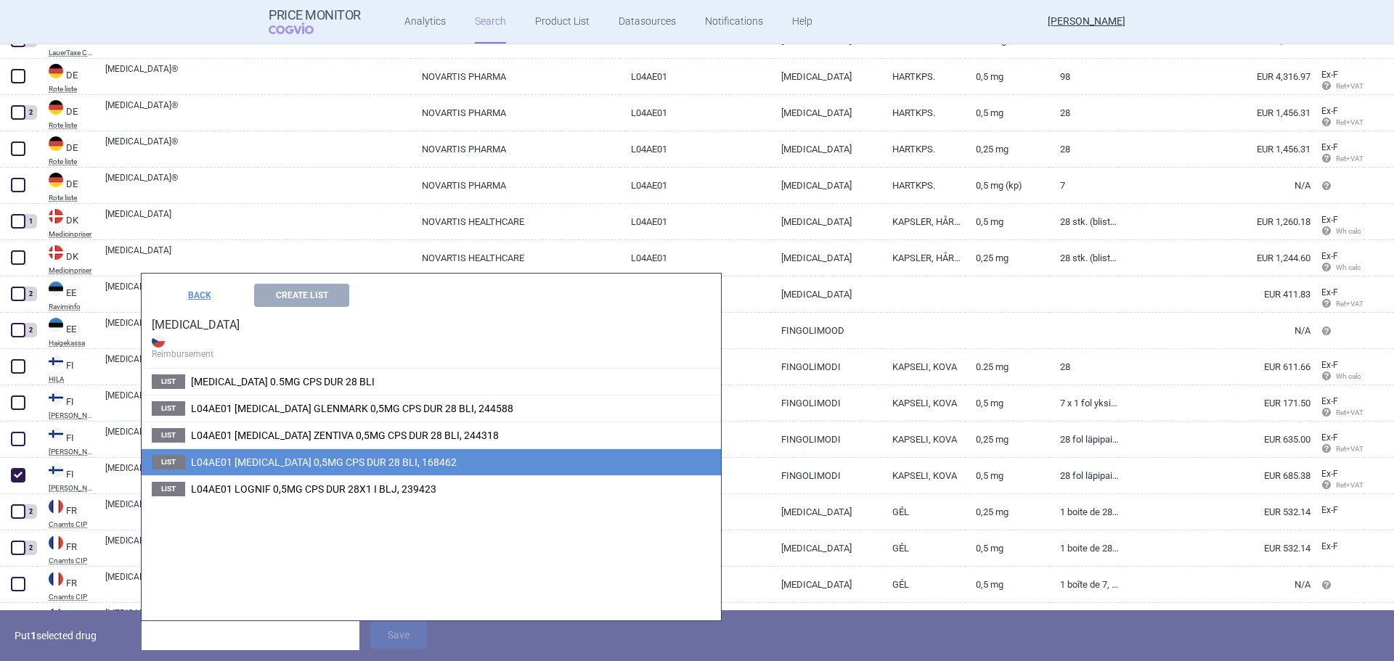
click at [282, 461] on span "L04AE01 GILENYA 0,5MG CPS DUR 28 BLI, 168462" at bounding box center [324, 463] width 266 height 12
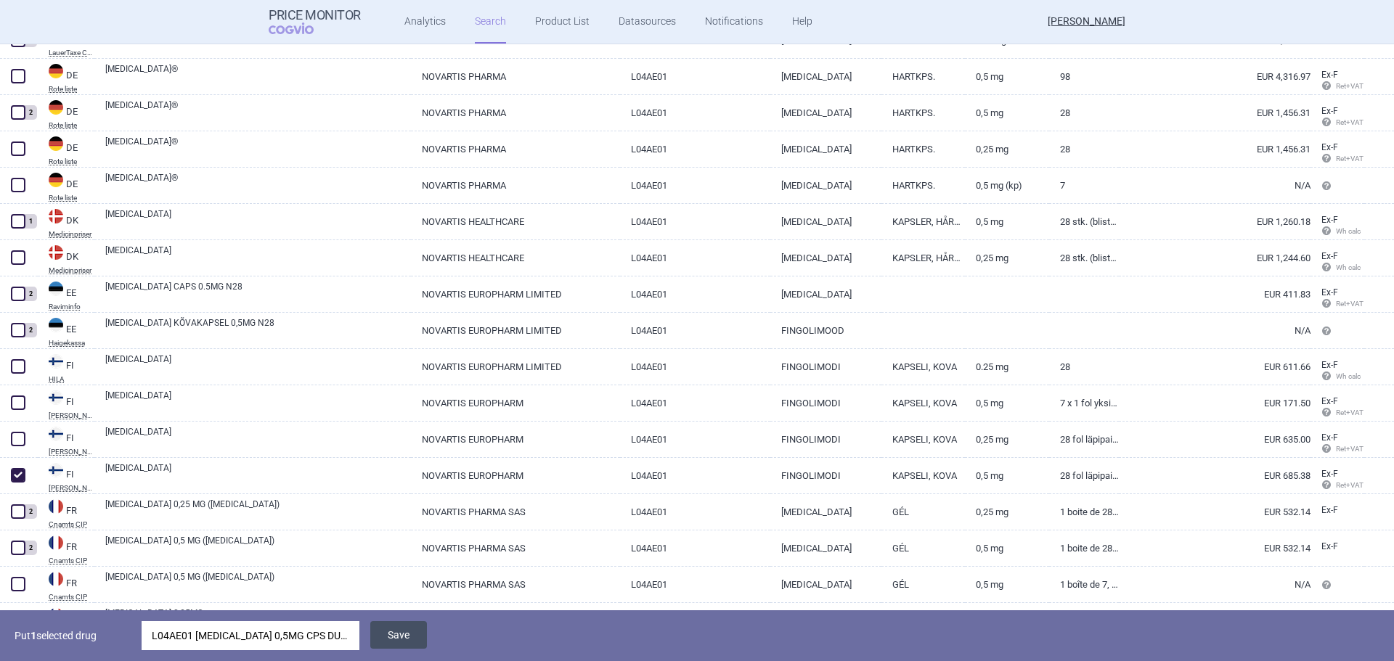
click at [407, 635] on button "Save" at bounding box center [398, 635] width 57 height 28
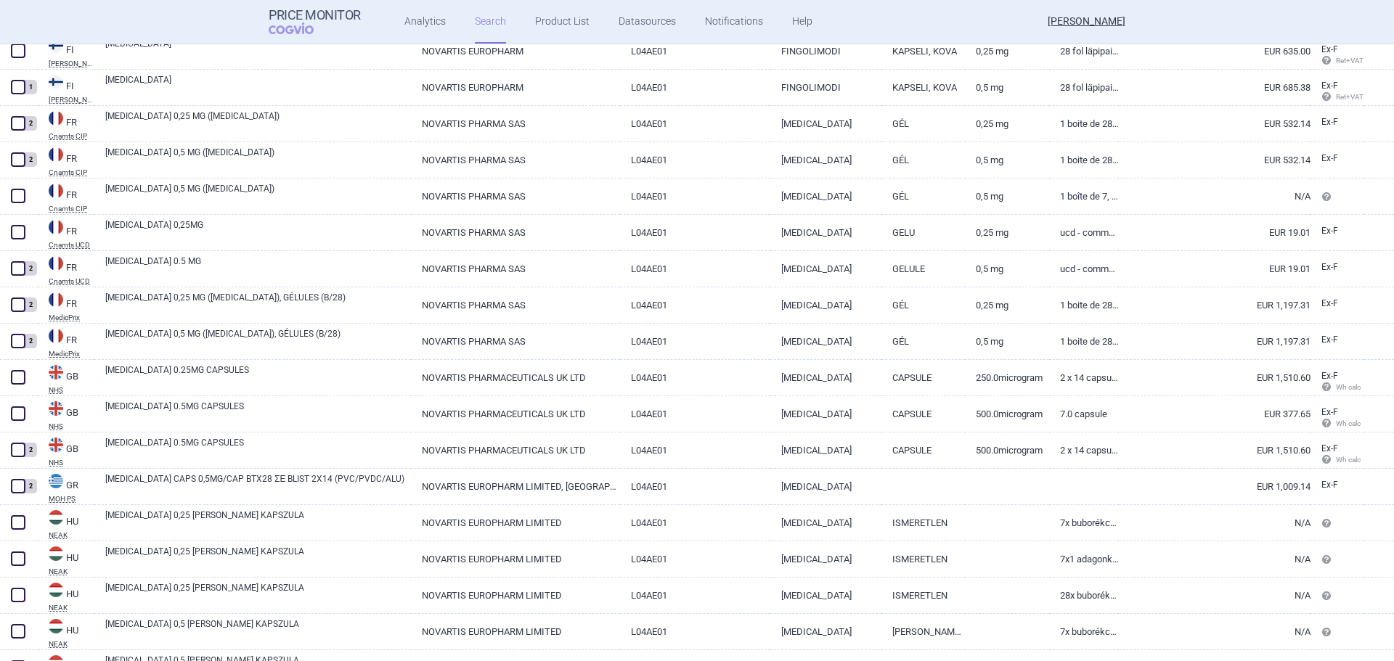
scroll to position [534, 0]
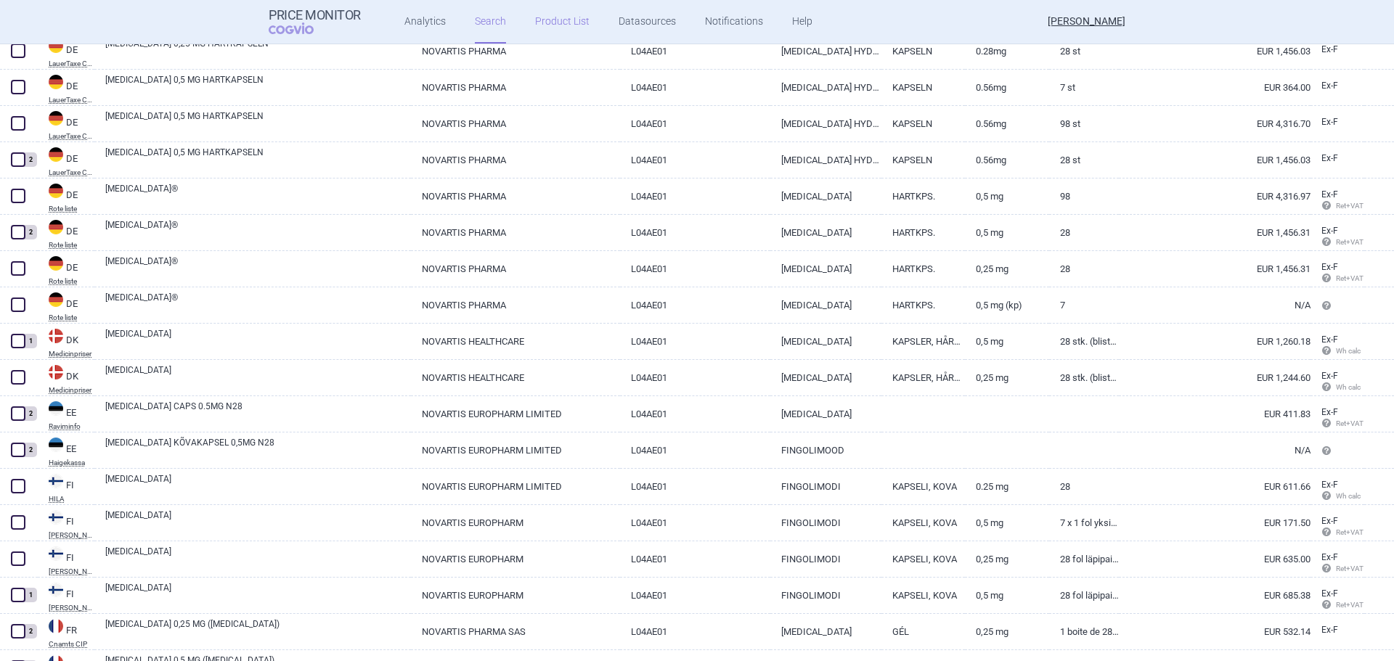
click at [576, 12] on link "Product List" at bounding box center [562, 22] width 54 height 44
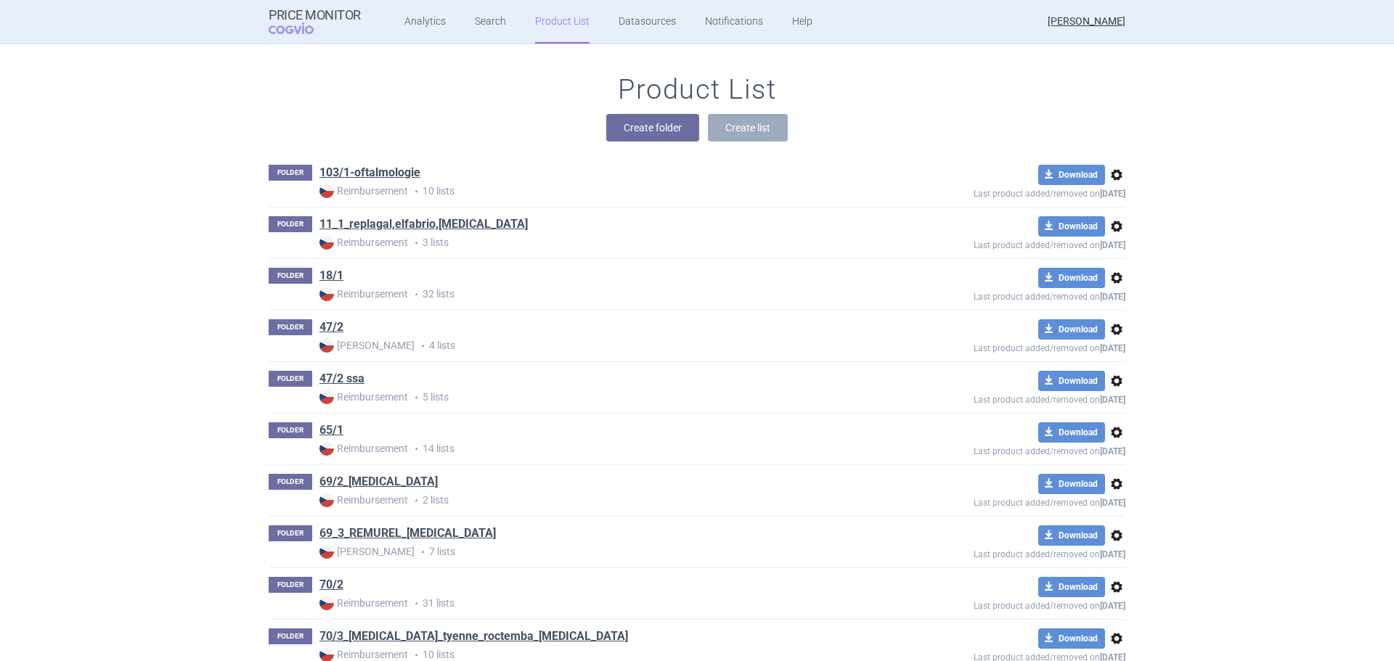
scroll to position [4848, 0]
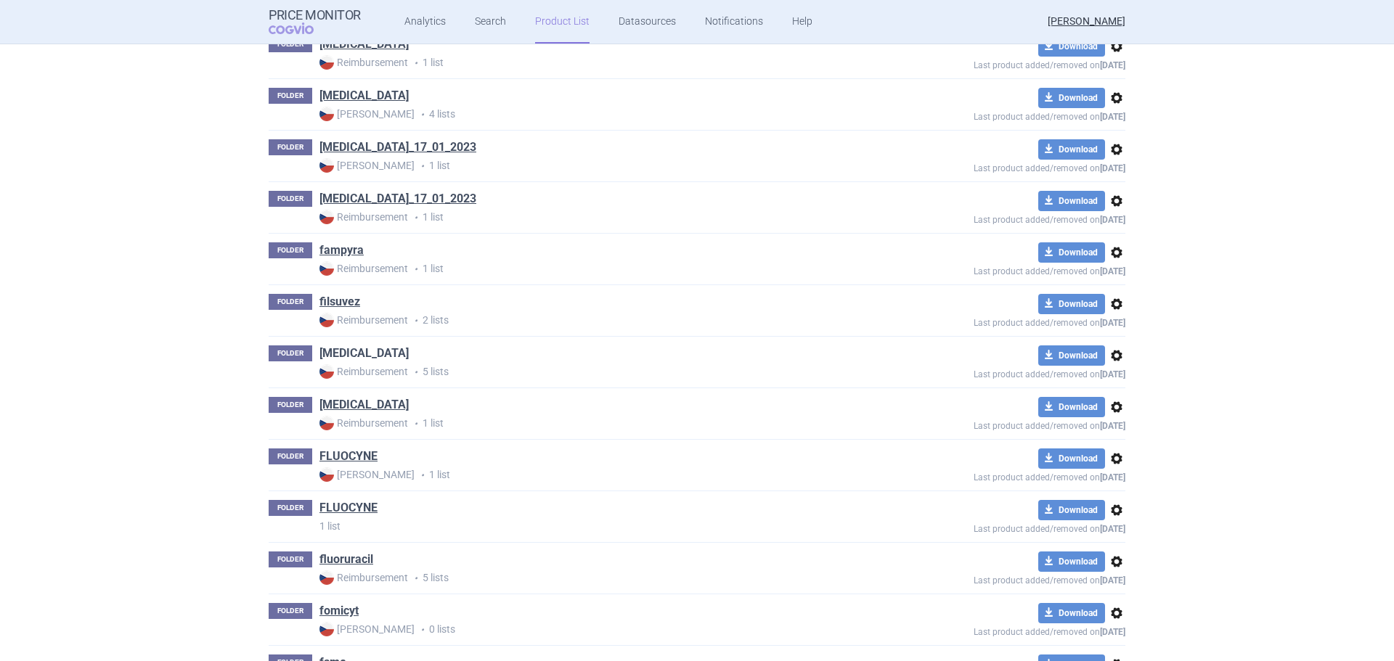
click at [367, 350] on link "[MEDICAL_DATA]" at bounding box center [363, 354] width 89 height 16
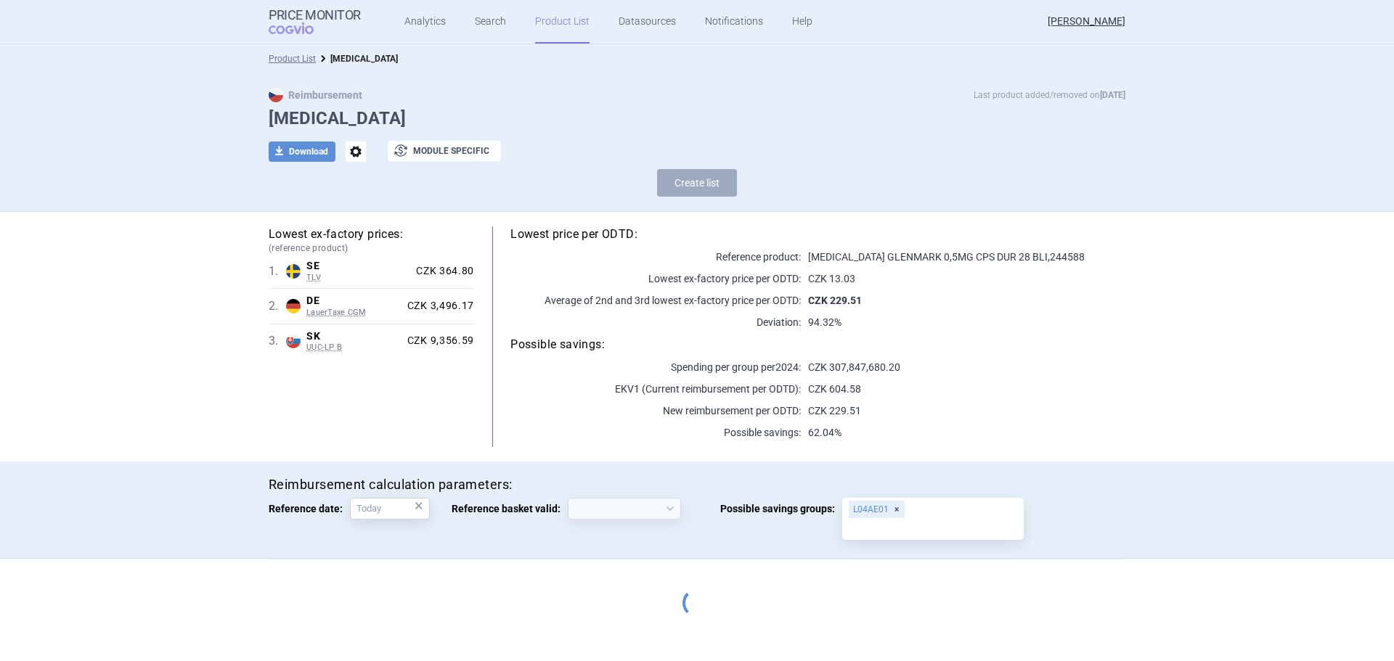
select select "2020-02-01"
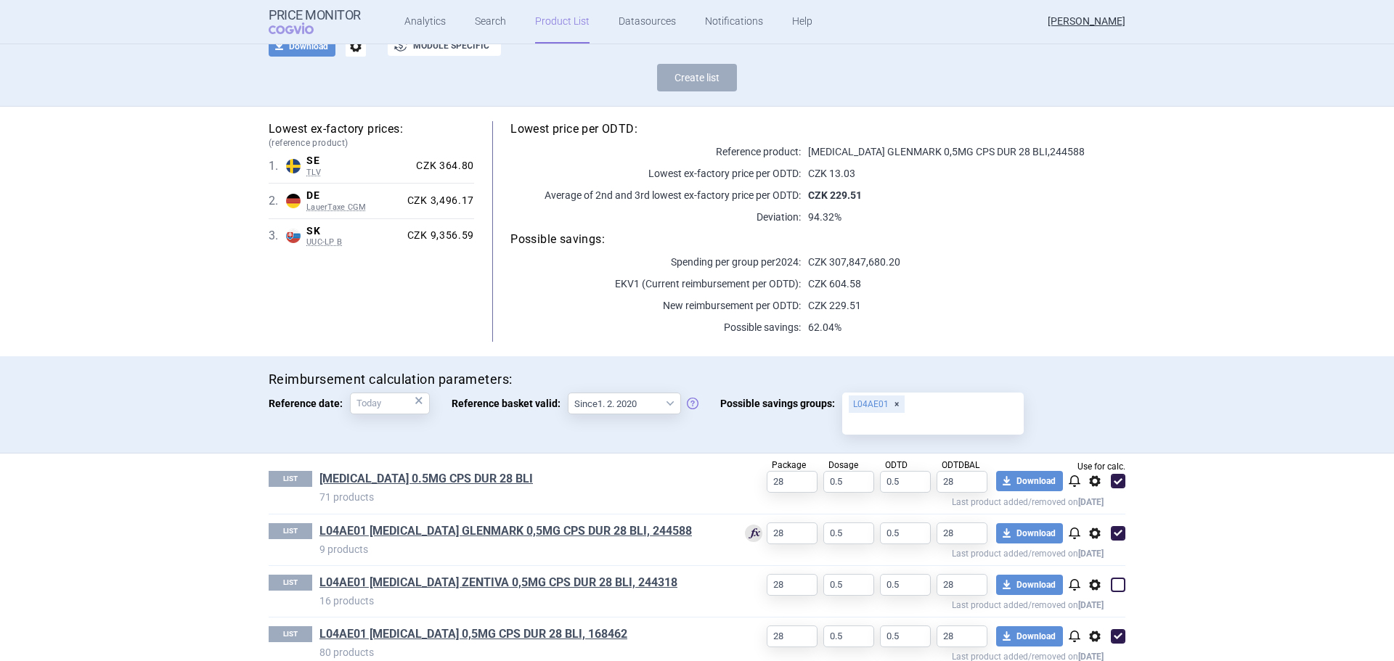
scroll to position [179, 0]
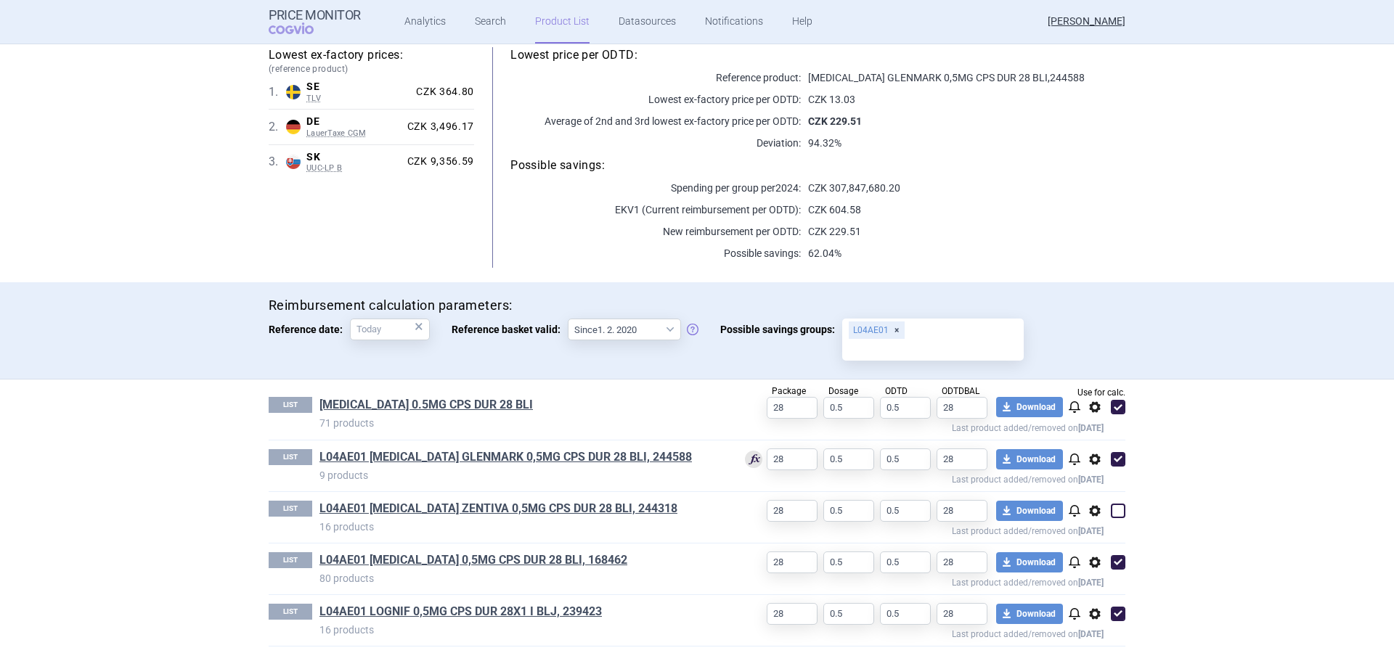
click at [1112, 456] on span at bounding box center [1118, 459] width 15 height 15
checkbox input "false"
click at [1116, 611] on span at bounding box center [1118, 614] width 15 height 15
click at [1120, 613] on span at bounding box center [1118, 614] width 15 height 15
checkbox input "true"
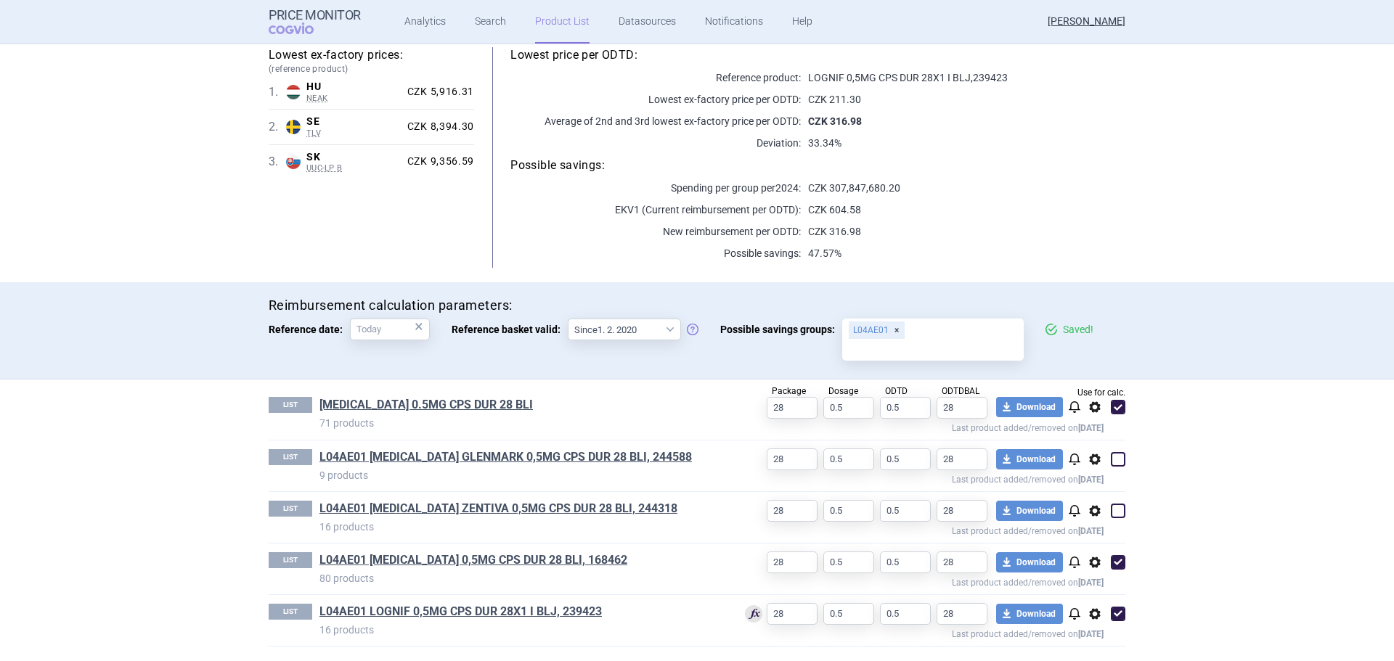
click at [1112, 506] on span at bounding box center [1118, 511] width 15 height 15
checkbox input "true"
click at [1117, 460] on span at bounding box center [1118, 459] width 15 height 15
checkbox input "true"
click at [562, 460] on link "L04AE01 FINGOLIMOD GLENMARK 0,5MG CPS DUR 28 BLI, 244588" at bounding box center [505, 457] width 372 height 16
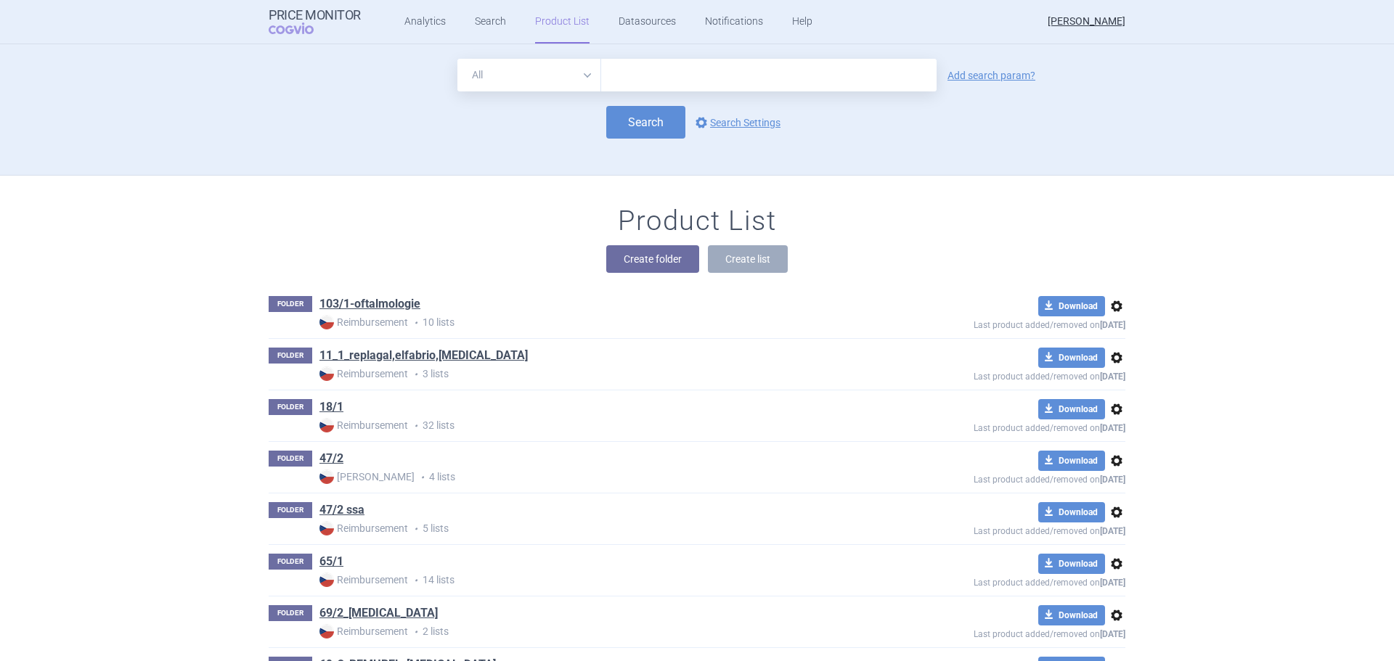
scroll to position [131, 0]
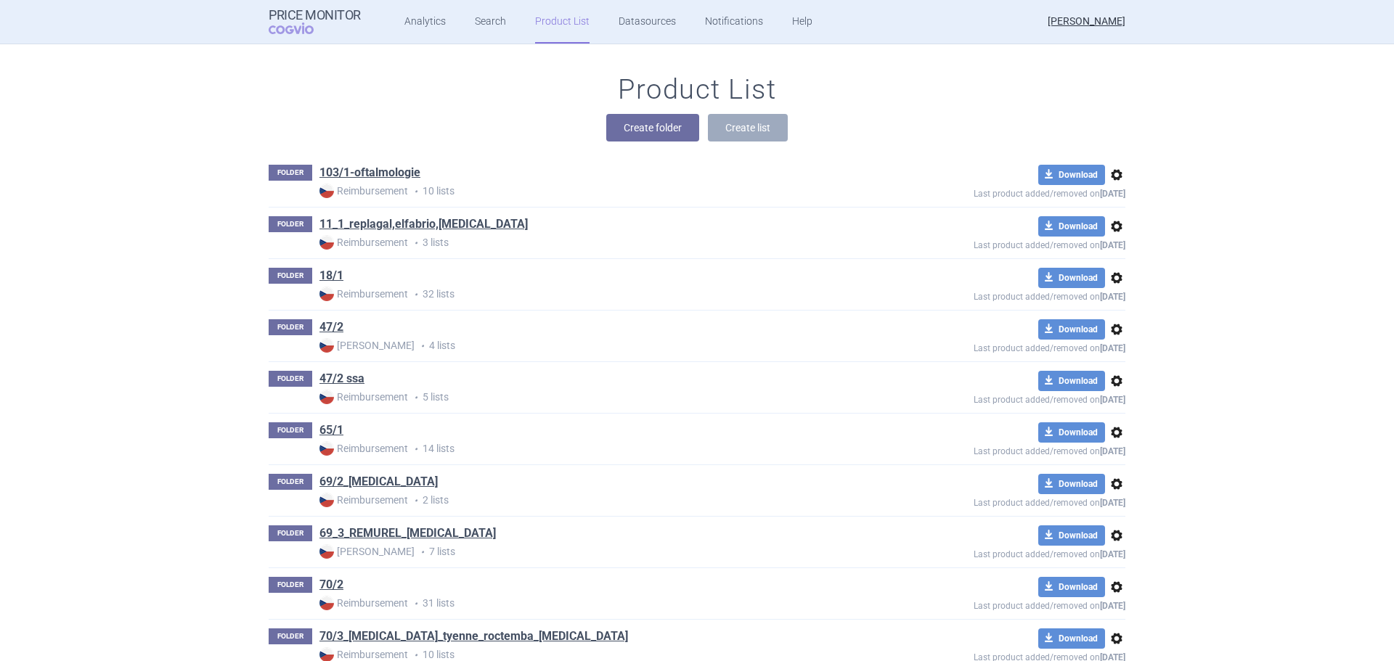
click at [349, 107] on div "Product List Create folder Create list" at bounding box center [697, 114] width 915 height 83
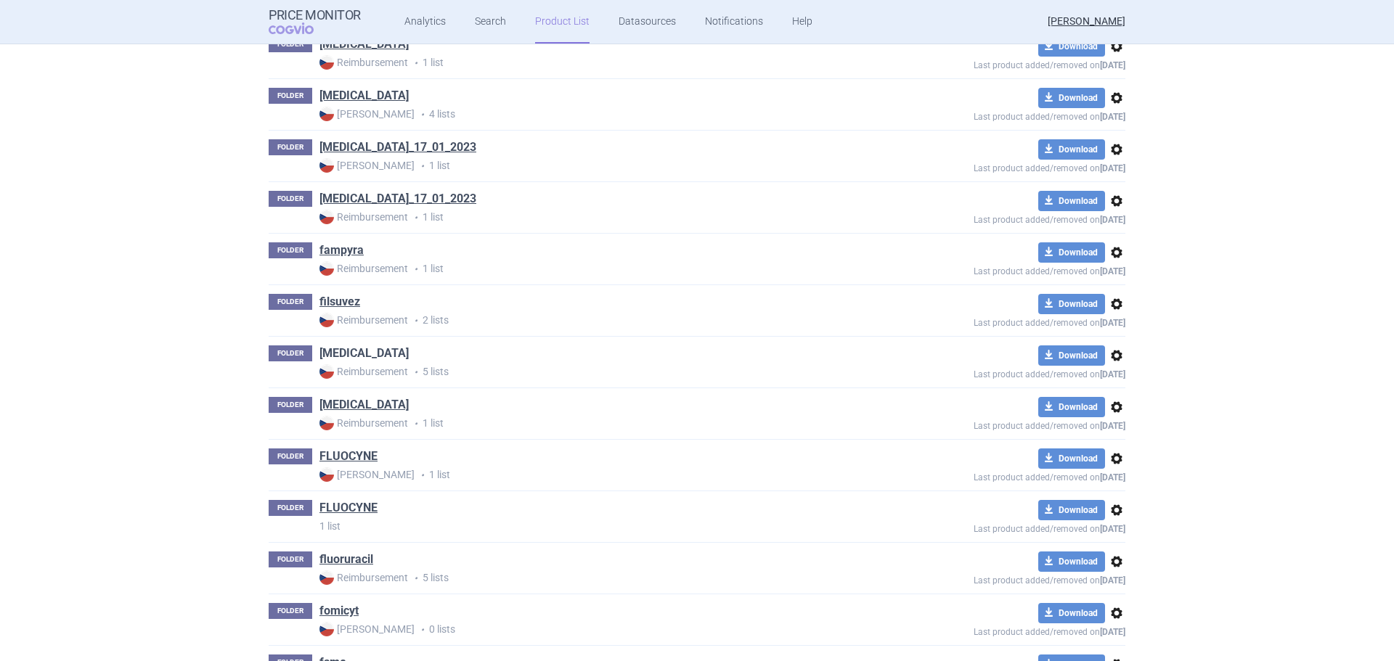
click at [349, 351] on link "[MEDICAL_DATA]" at bounding box center [363, 354] width 89 height 16
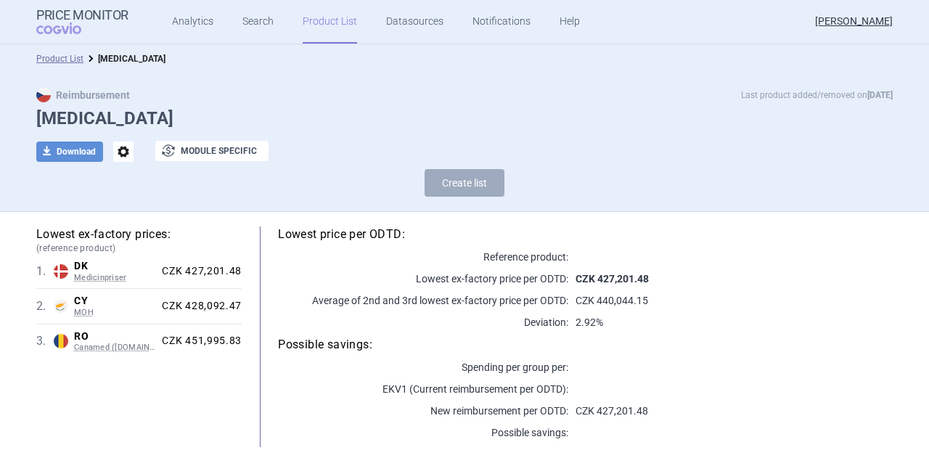
click at [330, 24] on link "Product List" at bounding box center [330, 22] width 54 height 44
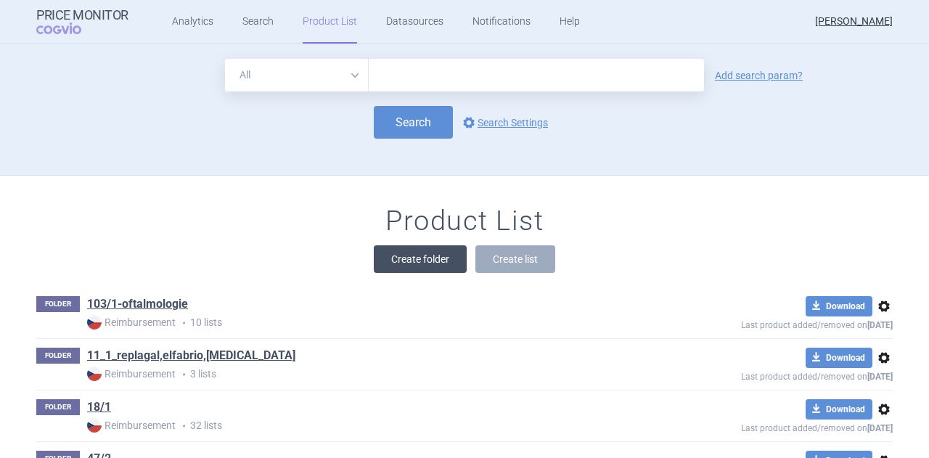
click at [424, 265] on button "Create folder" at bounding box center [420, 259] width 93 height 28
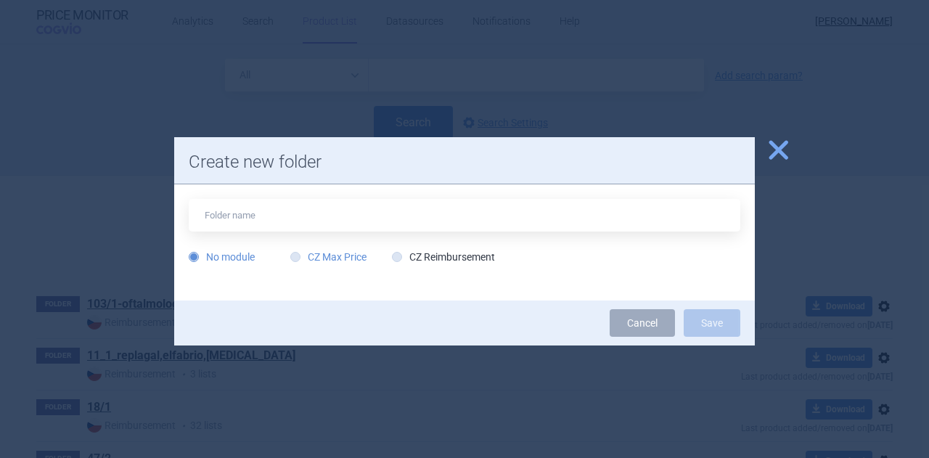
click at [350, 257] on label "CZ Max Price" at bounding box center [328, 257] width 76 height 15
click at [306, 257] on input "CZ Max Price" at bounding box center [298, 257] width 15 height 15
radio input "true"
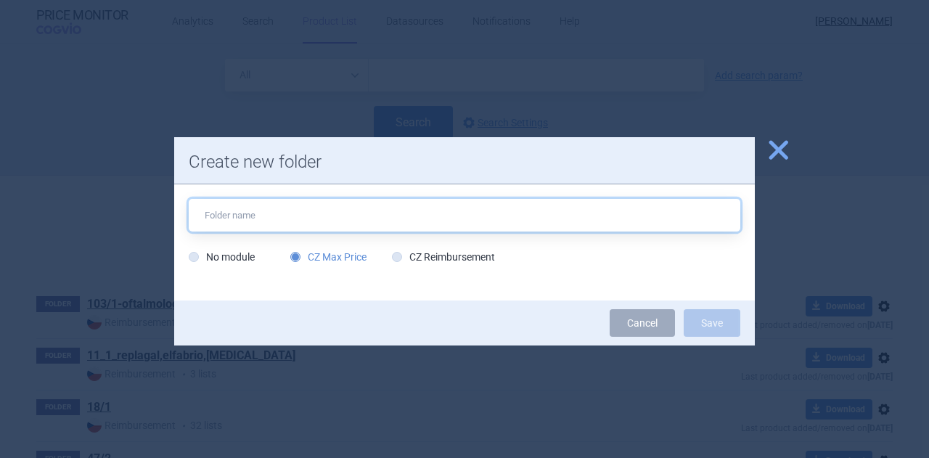
click at [247, 210] on input "text" at bounding box center [465, 215] width 552 height 33
type input "ARTESUNAT AMIVAS"
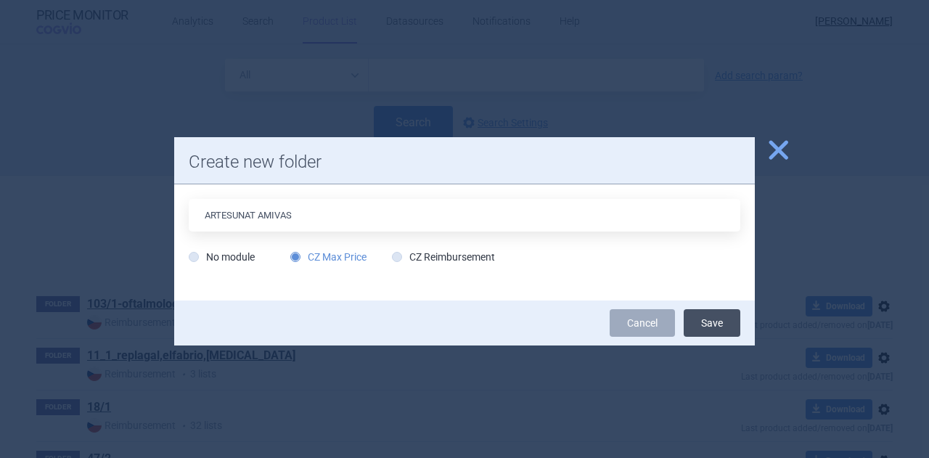
click at [710, 316] on button "Save" at bounding box center [712, 323] width 57 height 28
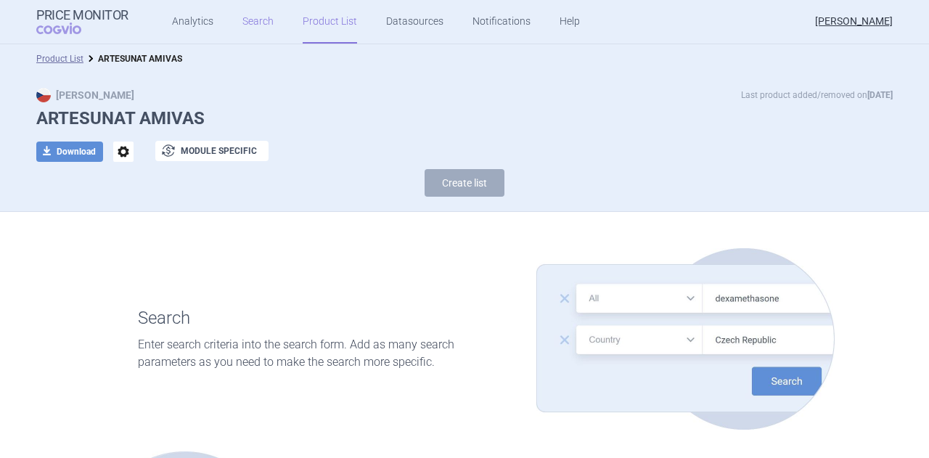
click at [264, 25] on link "Search" at bounding box center [257, 22] width 31 height 44
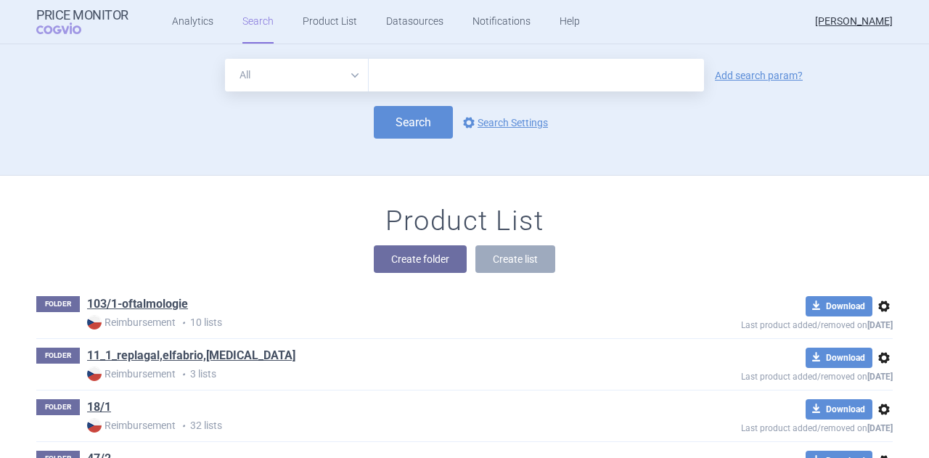
scroll to position [1284, 0]
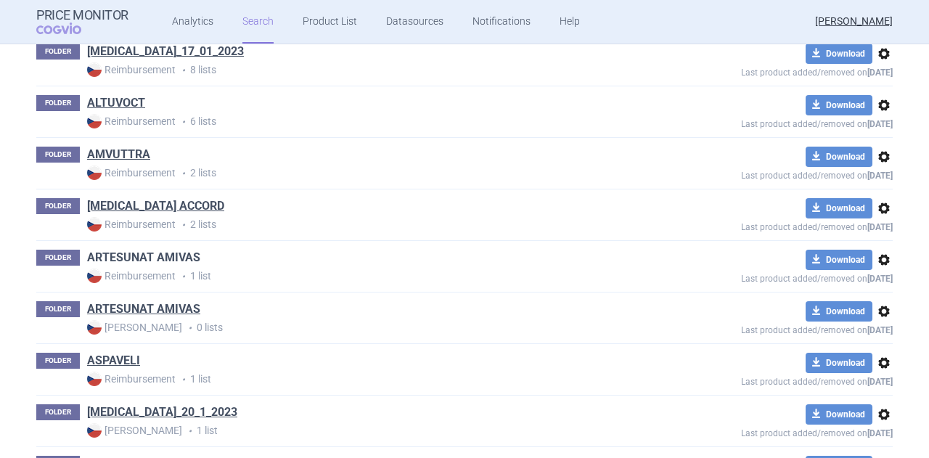
click at [148, 254] on link "ARTESUNAT AMIVAS" at bounding box center [143, 258] width 113 height 16
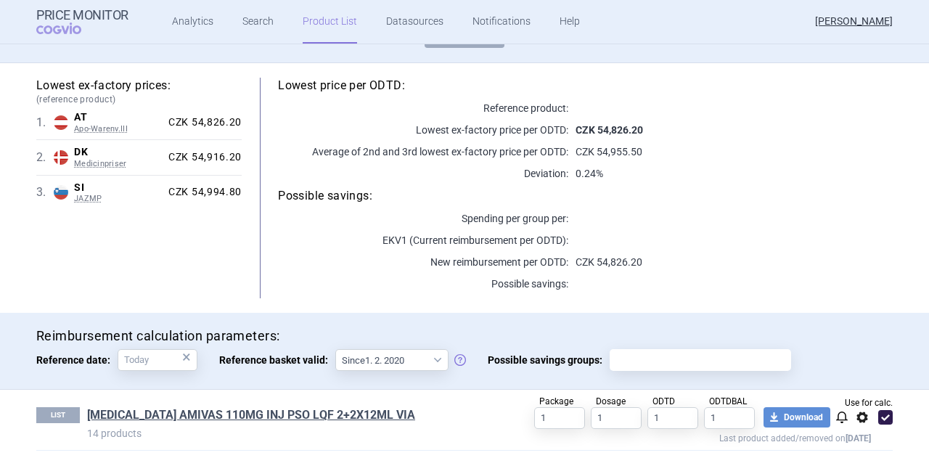
scroll to position [155, 0]
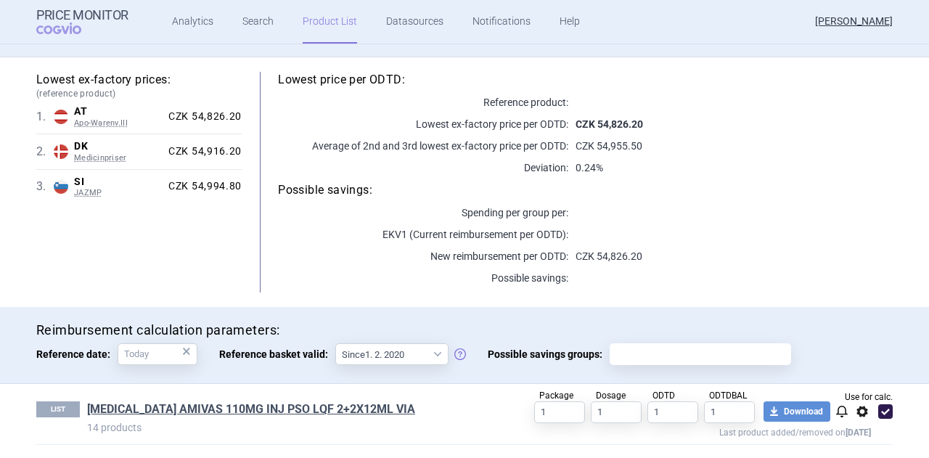
click at [863, 412] on span "options" at bounding box center [862, 411] width 17 height 17
click at [851, 378] on button "Copy" at bounding box center [857, 380] width 46 height 21
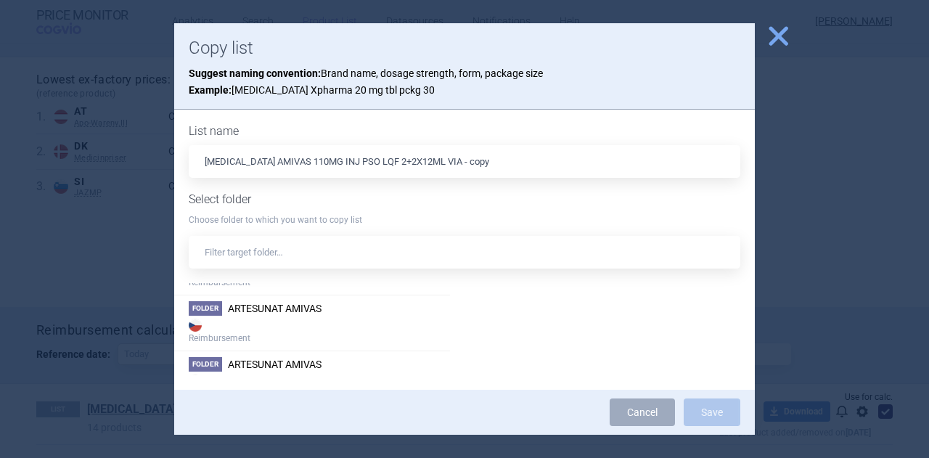
scroll to position [1342, 0]
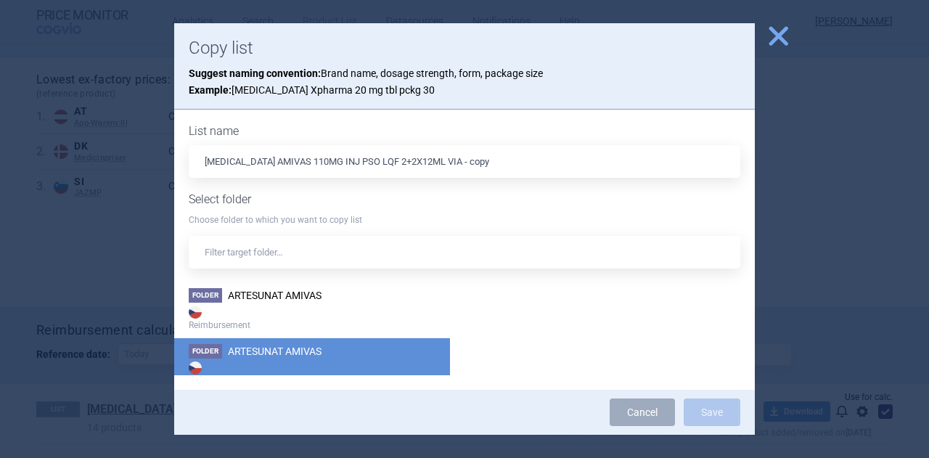
click at [362, 367] on strong "[PERSON_NAME]" at bounding box center [312, 373] width 247 height 29
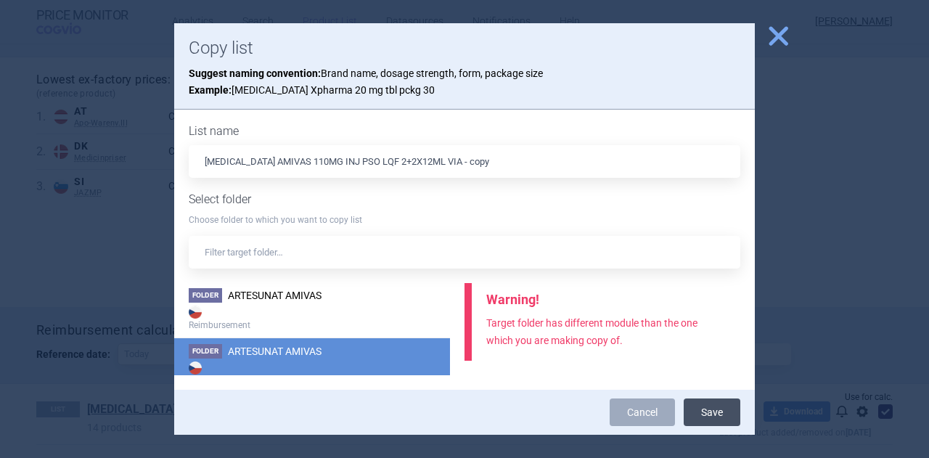
click at [707, 409] on button "Save" at bounding box center [712, 413] width 57 height 28
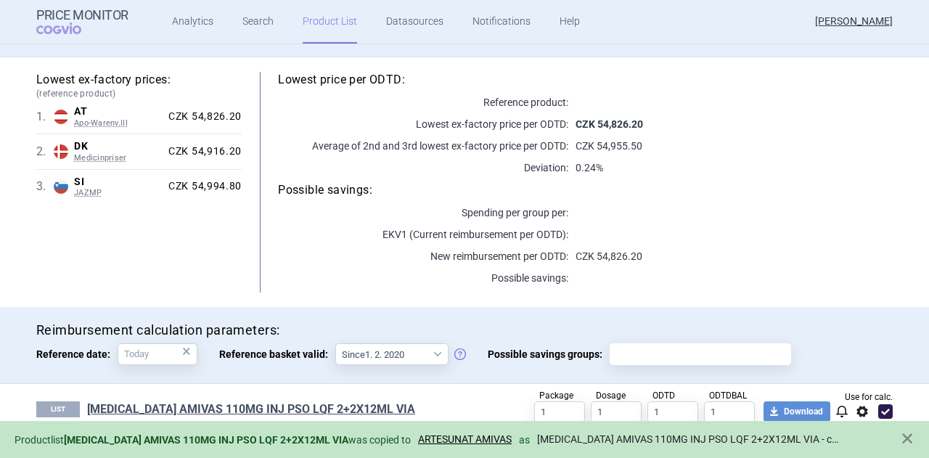
click at [621, 433] on link "ARTESUNATE AMIVAS 110MG INJ PSO LQF 2+2X12ML VIA - copy" at bounding box center [689, 439] width 305 height 12
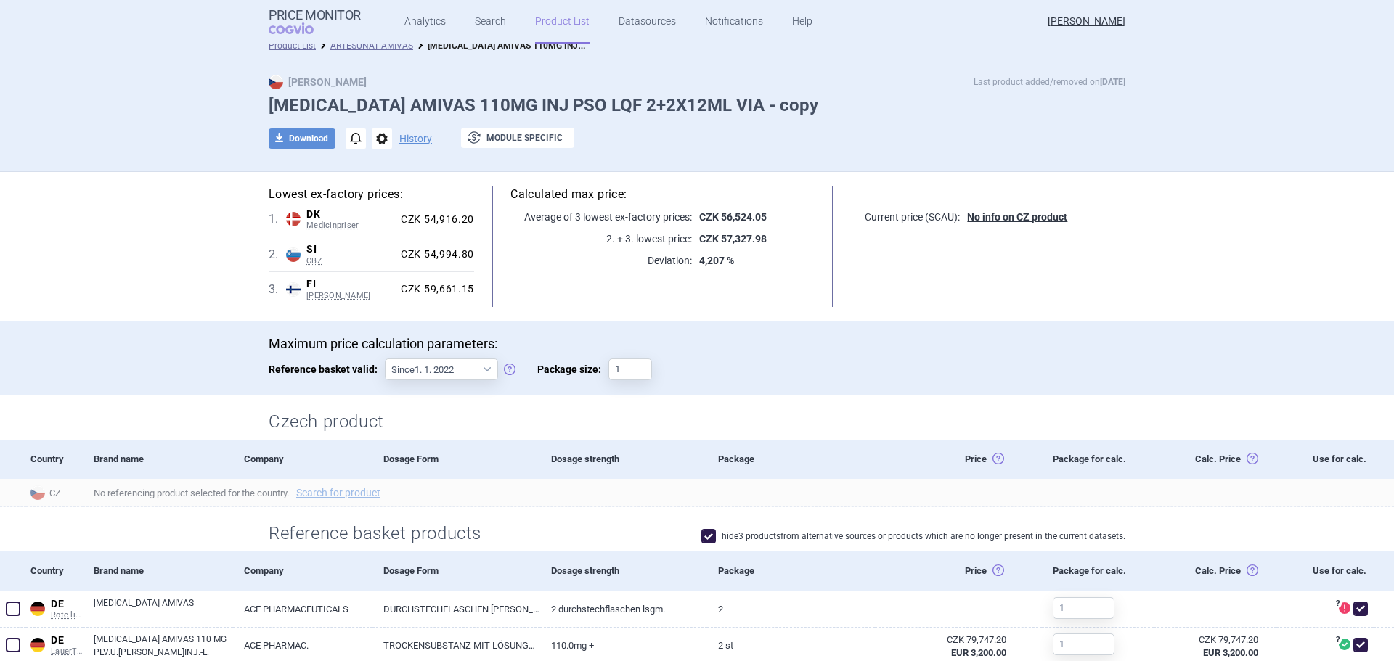
scroll to position [14, 0]
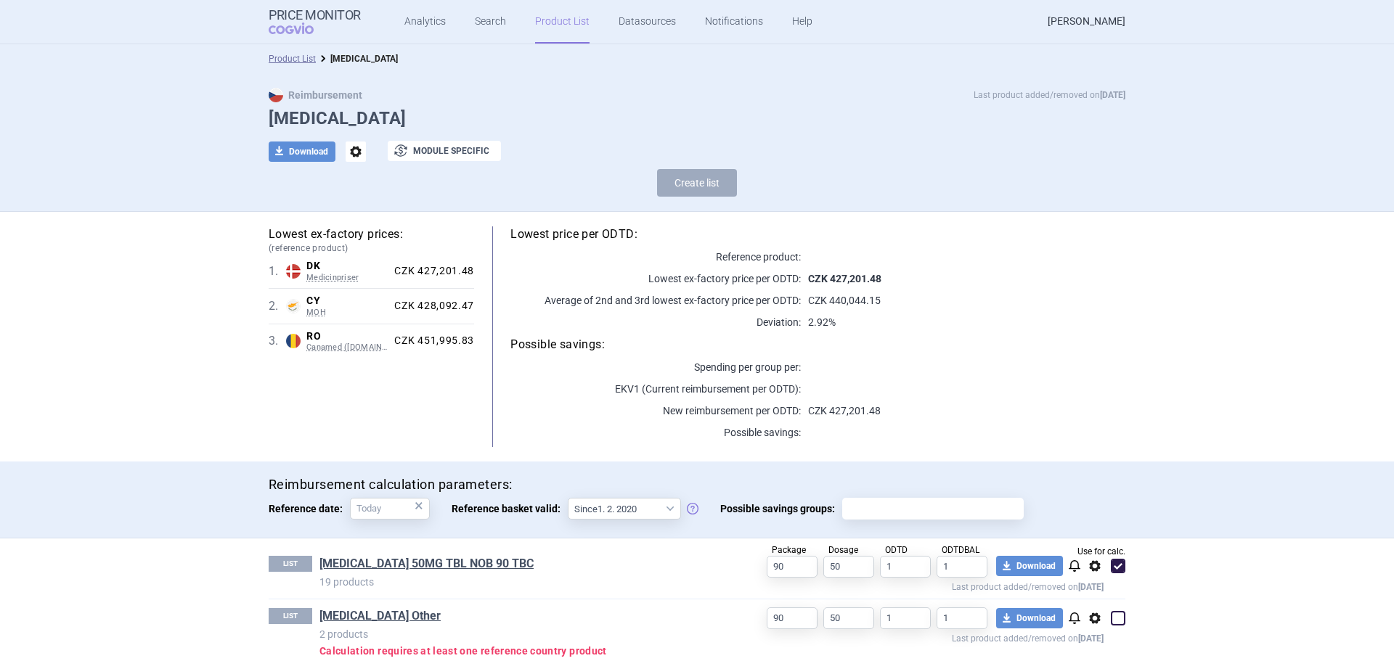
click at [1088, 27] on link "[PERSON_NAME]" at bounding box center [1087, 22] width 78 height 44
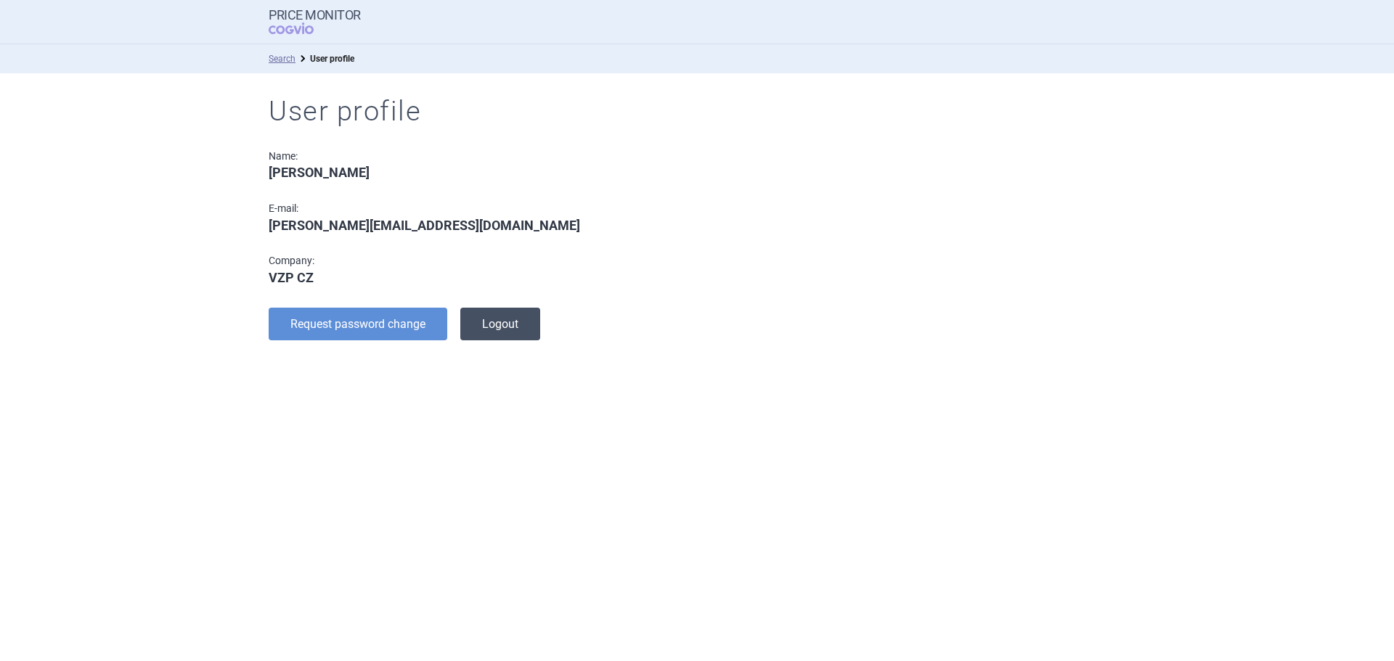
click at [492, 327] on button "Logout" at bounding box center [500, 324] width 80 height 33
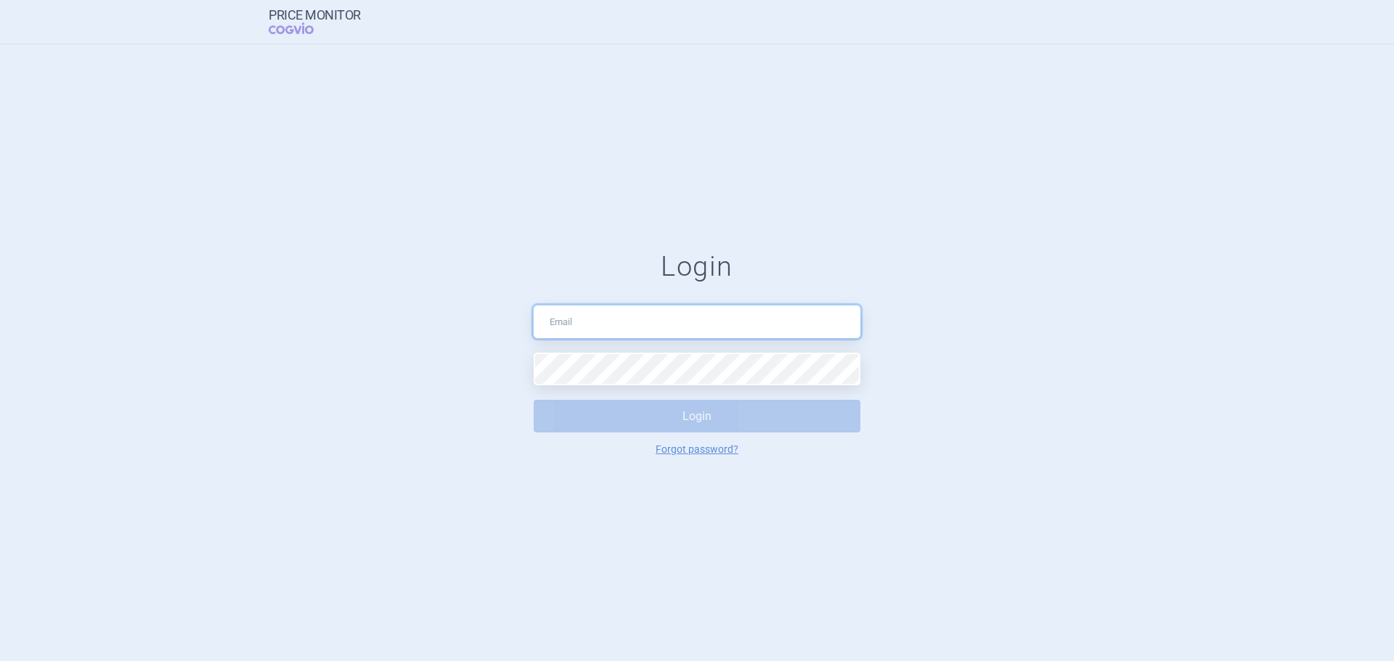
click at [636, 321] on input "text" at bounding box center [697, 322] width 327 height 33
type input "price.monitor@vzp.cz"
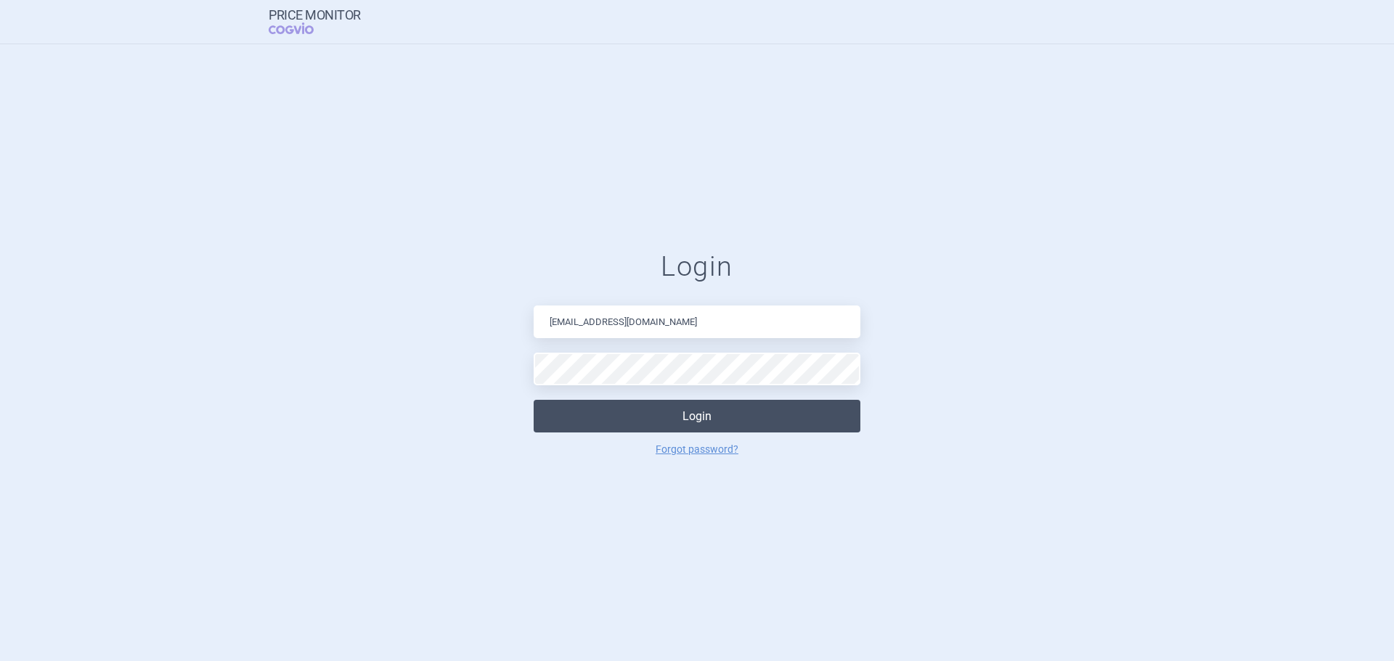
click at [644, 416] on button "Login" at bounding box center [697, 416] width 327 height 33
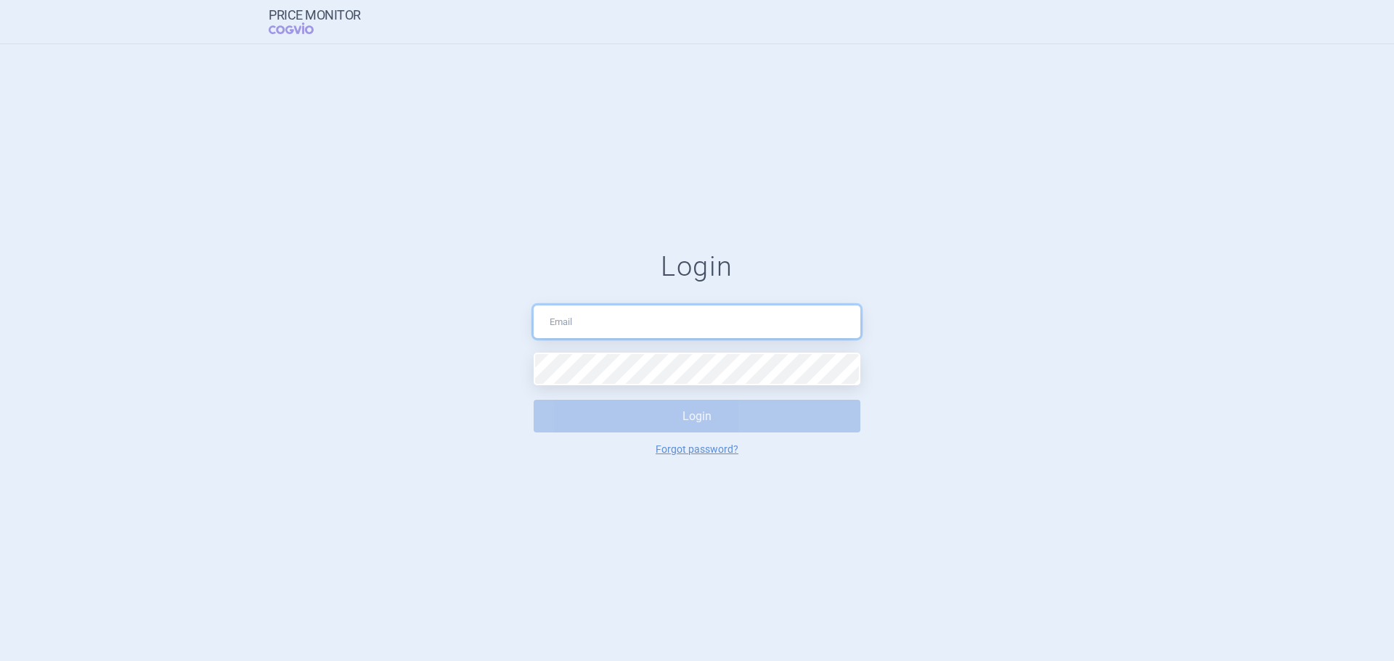
click at [598, 327] on input "text" at bounding box center [697, 322] width 327 height 33
type input "[EMAIL_ADDRESS][DOMAIN_NAME]"
drag, startPoint x: 666, startPoint y: 327, endPoint x: 365, endPoint y: 330, distance: 300.6
click at [358, 329] on form "Login [EMAIL_ADDRESS][DOMAIN_NAME] Login Forgot password?" at bounding box center [697, 352] width 1336 height 205
type input "[PERSON_NAME][EMAIL_ADDRESS][DOMAIN_NAME]"
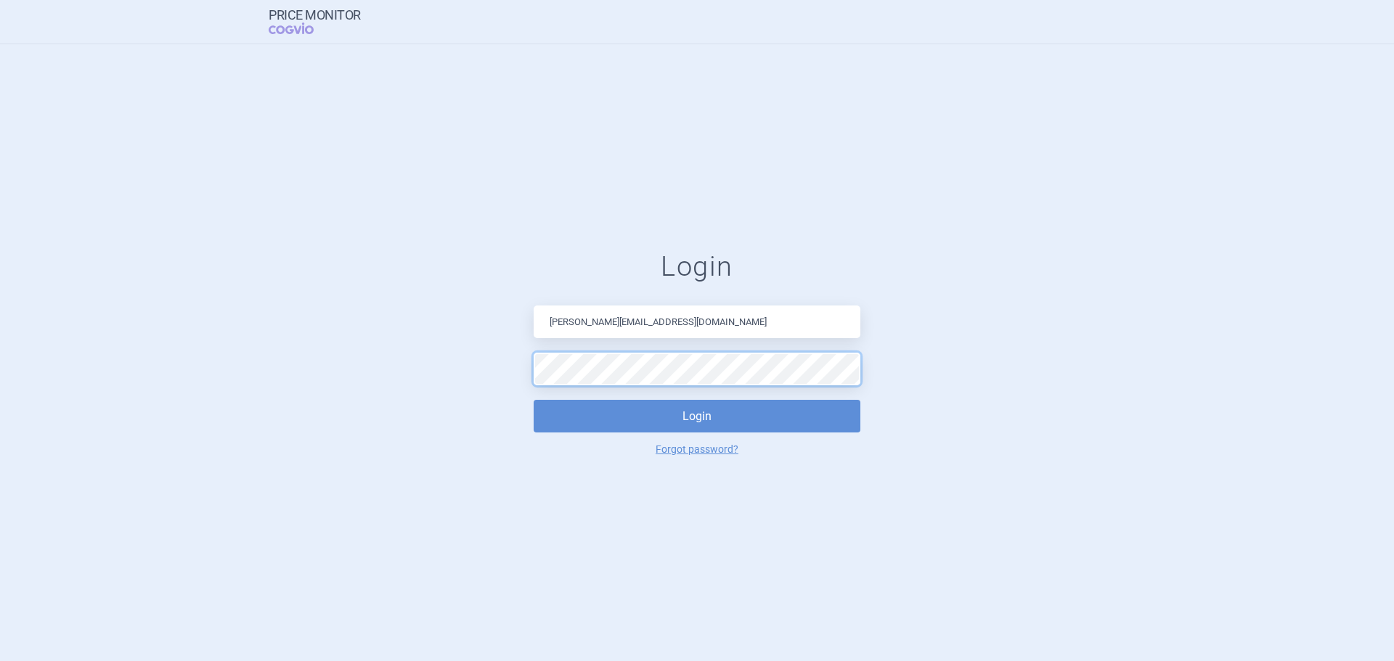
click at [534, 400] on button "Login" at bounding box center [697, 416] width 327 height 33
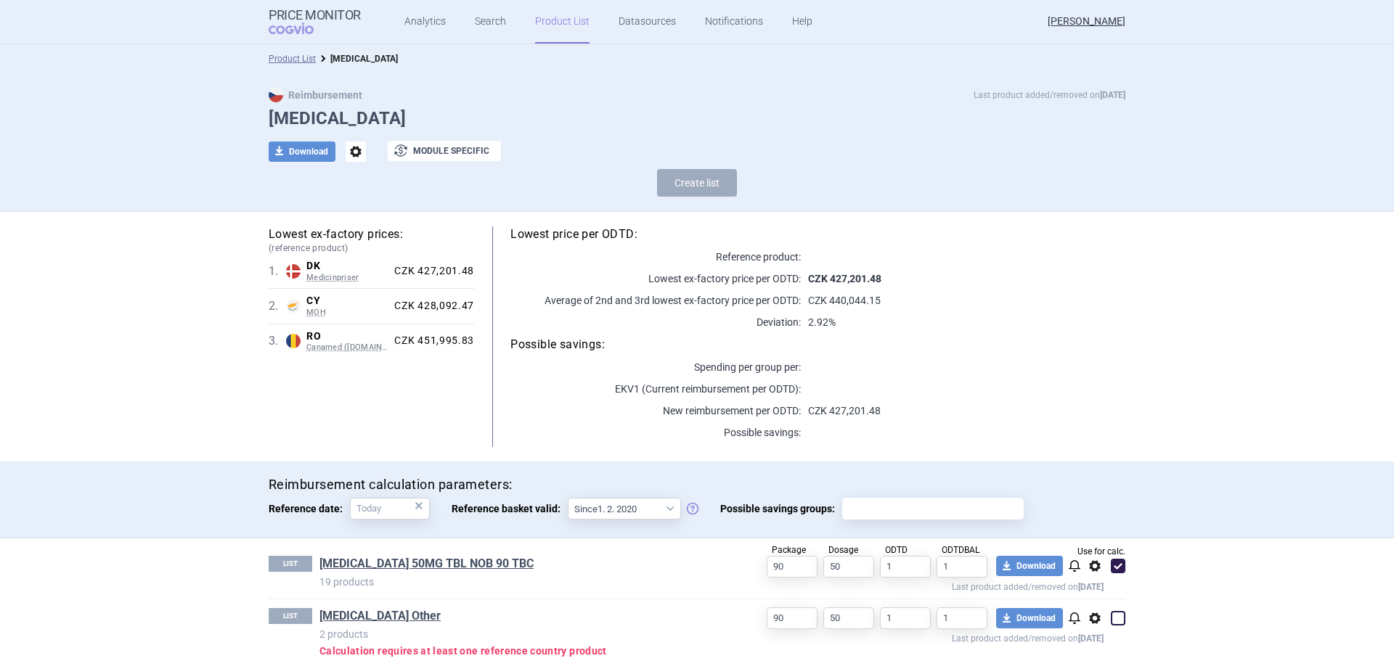
click at [569, 13] on link "Product List" at bounding box center [562, 22] width 54 height 44
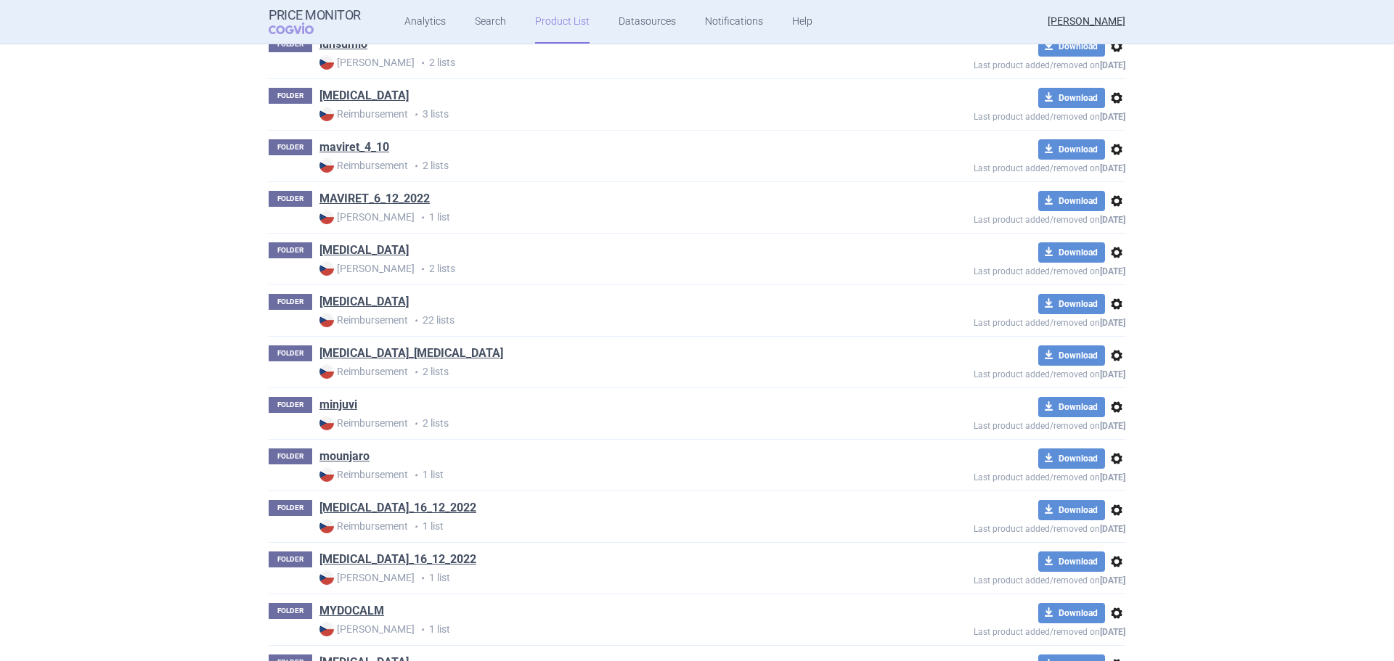
scroll to position [15467, 0]
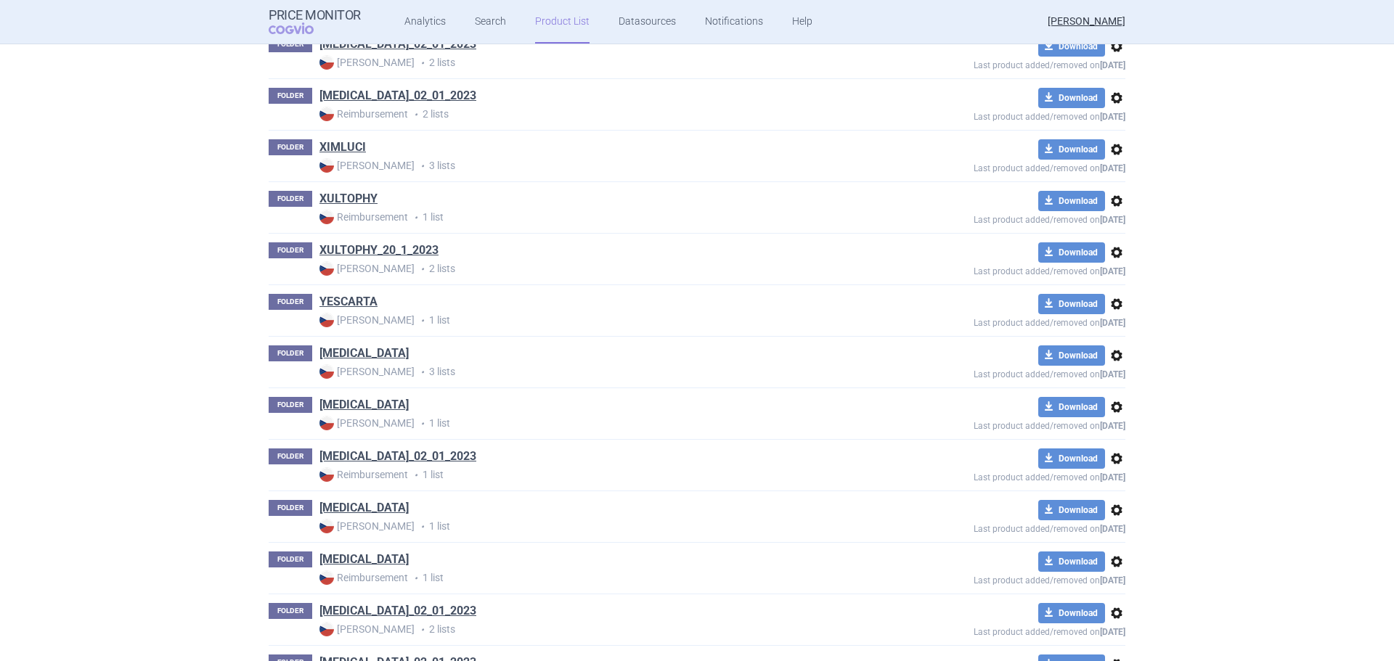
click at [367, 347] on div "FOLDER [MEDICAL_DATA] Max Price • 3 lists" at bounding box center [569, 363] width 600 height 34
click at [341, 363] on h1 "[MEDICAL_DATA]" at bounding box center [363, 355] width 89 height 19
click at [341, 352] on link "[MEDICAL_DATA]" at bounding box center [363, 354] width 89 height 16
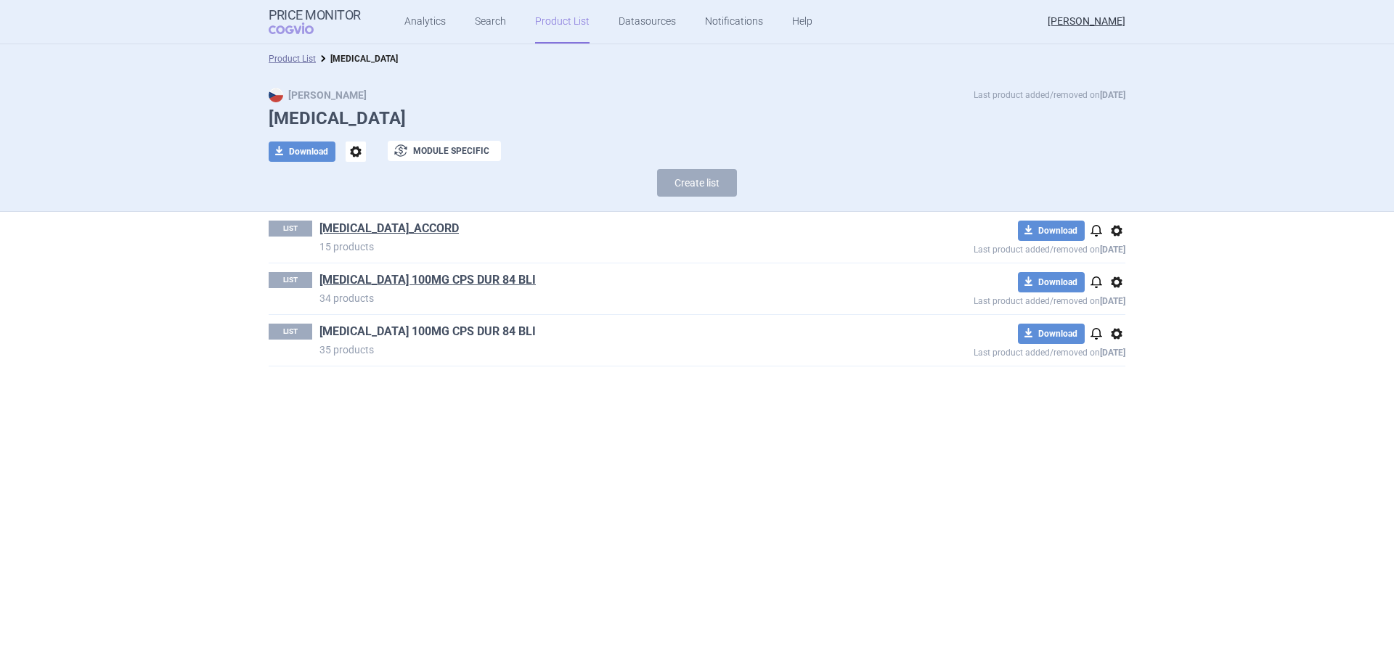
click at [379, 333] on link "[MEDICAL_DATA] 100MG CPS DUR 84 BLI" at bounding box center [427, 332] width 216 height 16
